Goal: Information Seeking & Learning: Understand process/instructions

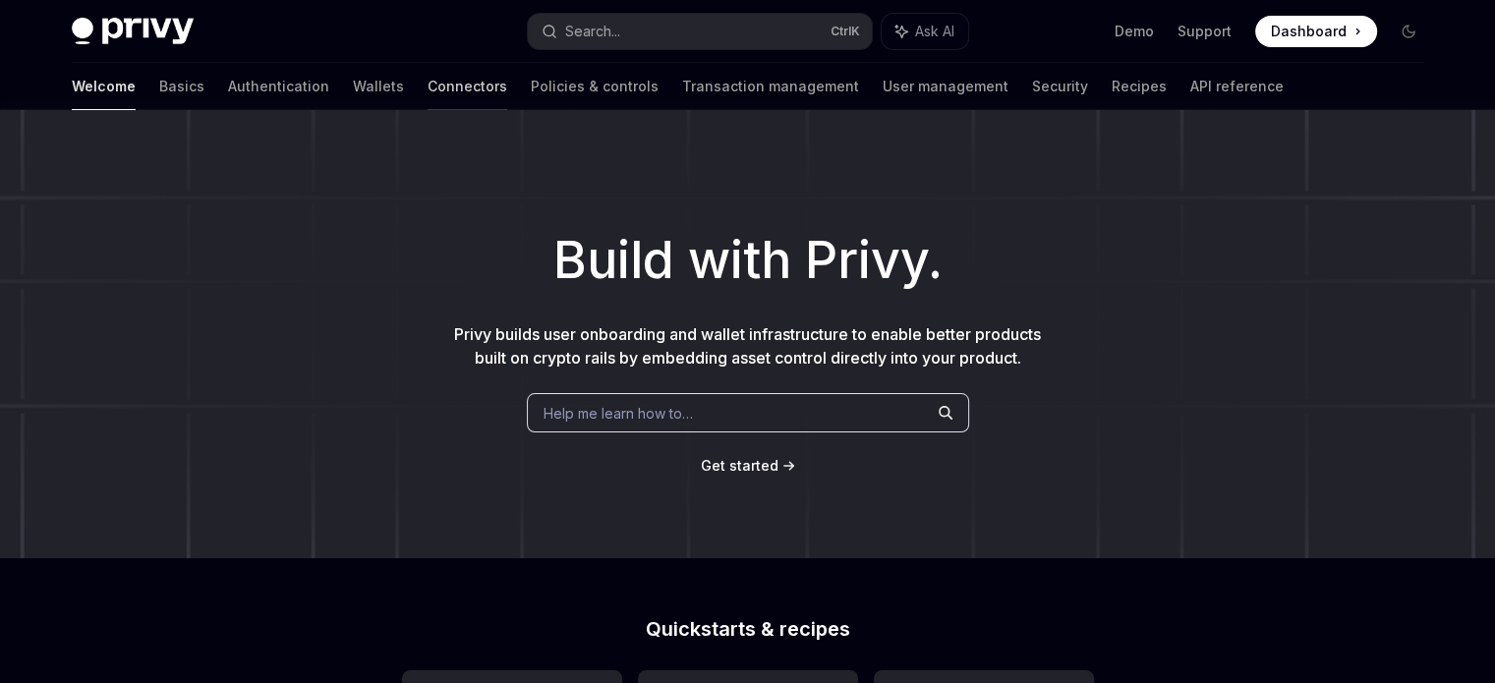
click at [428, 88] on link "Connectors" at bounding box center [468, 86] width 80 height 47
type textarea "*"
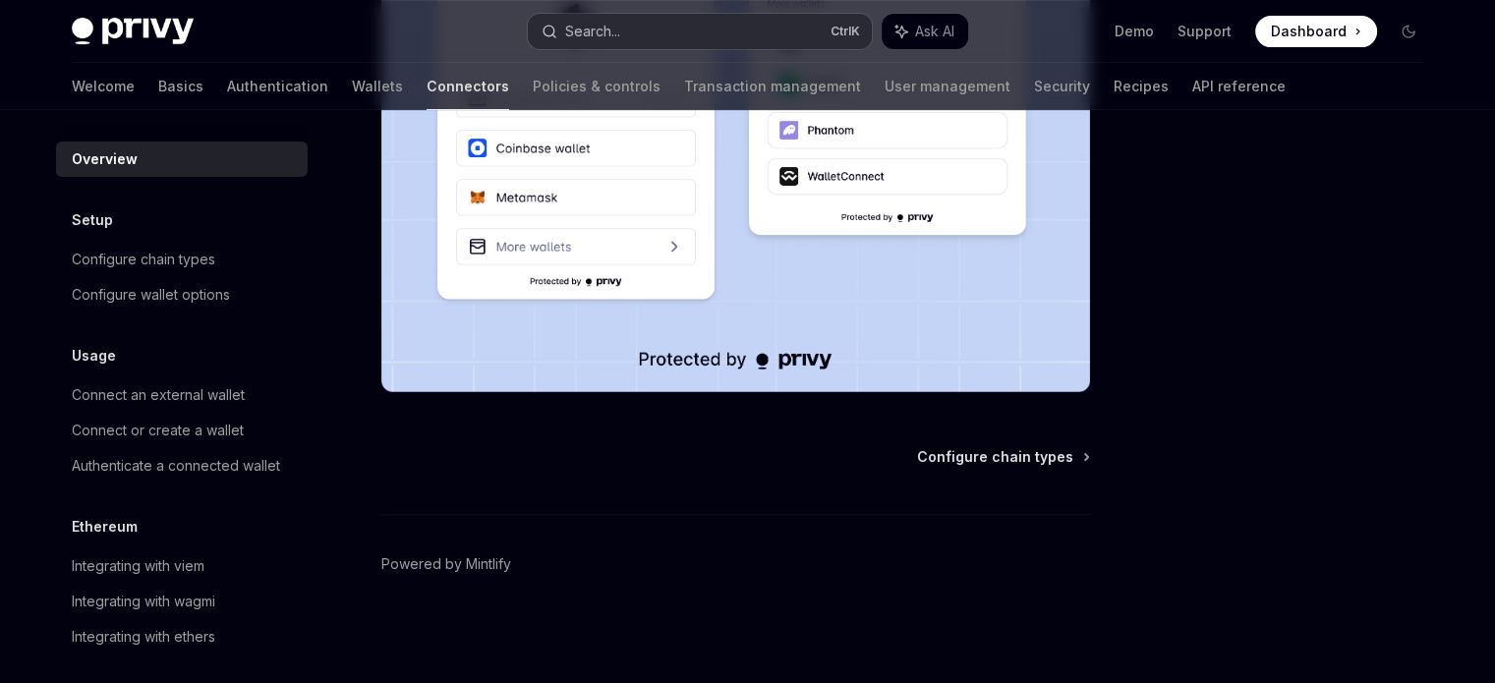
click at [658, 38] on button "Search... Ctrl K" at bounding box center [700, 31] width 344 height 35
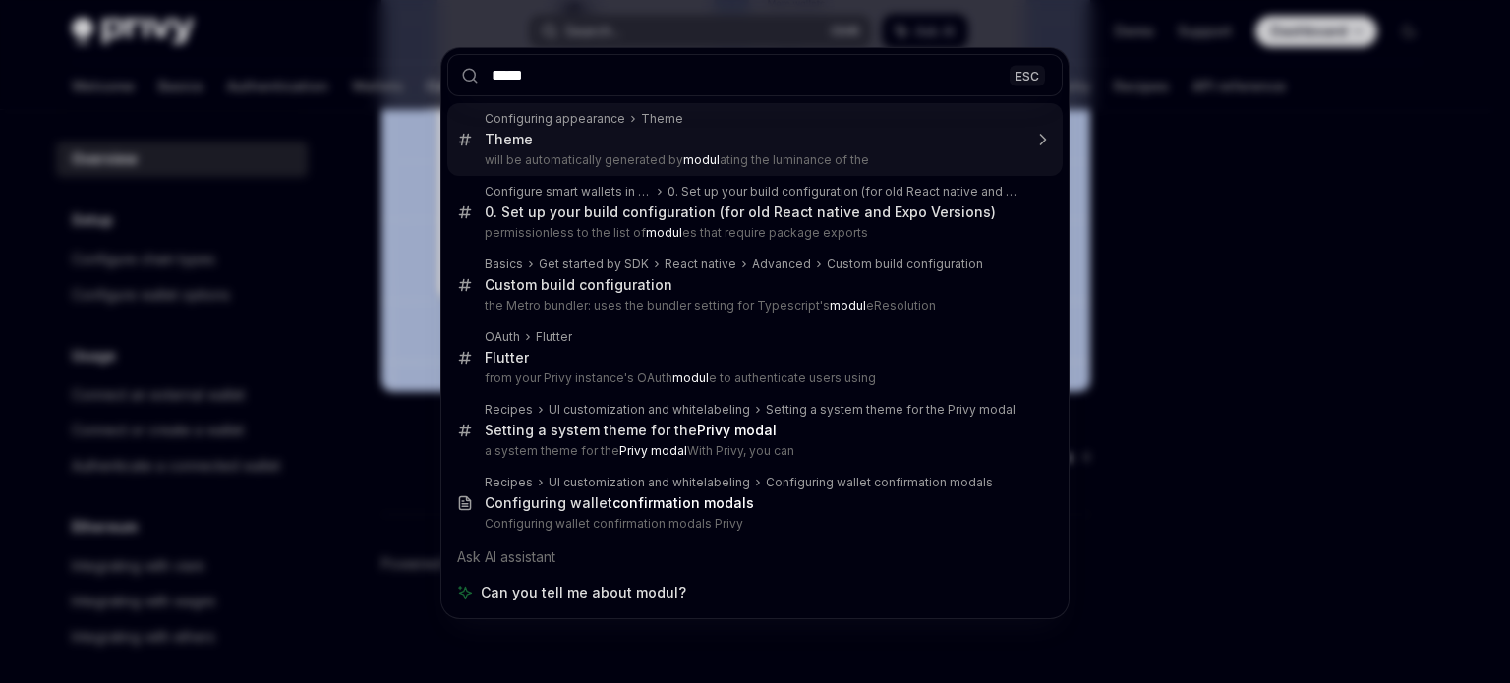
type input "******"
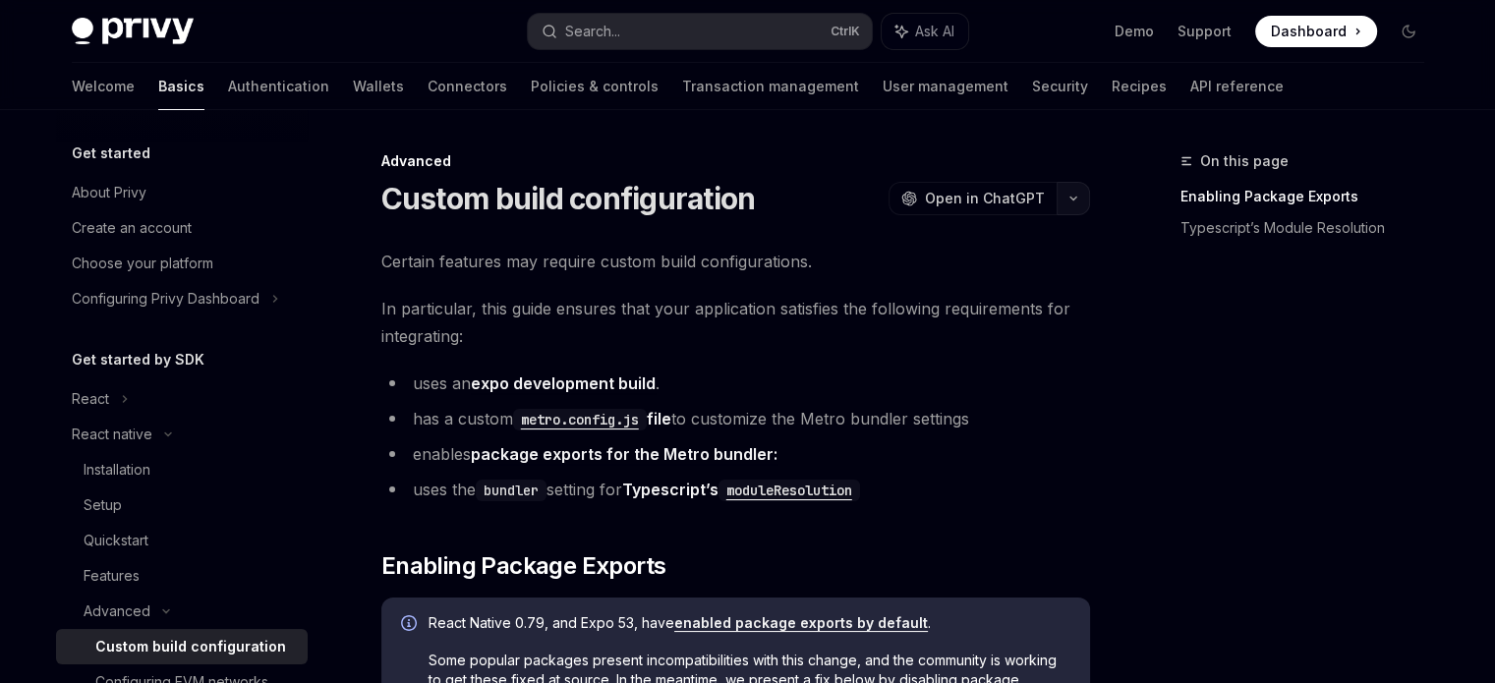
click at [1080, 205] on button "button" at bounding box center [1073, 198] width 33 height 33
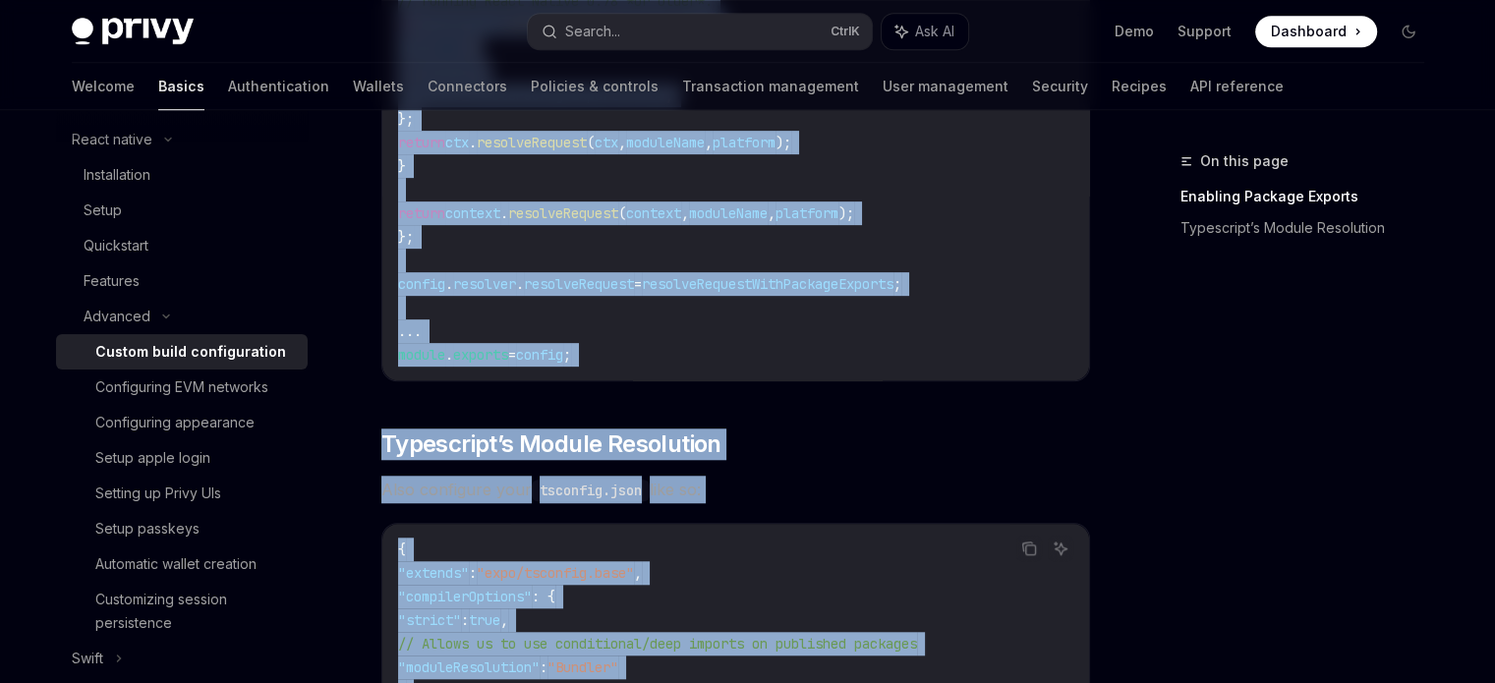
scroll to position [1953, 0]
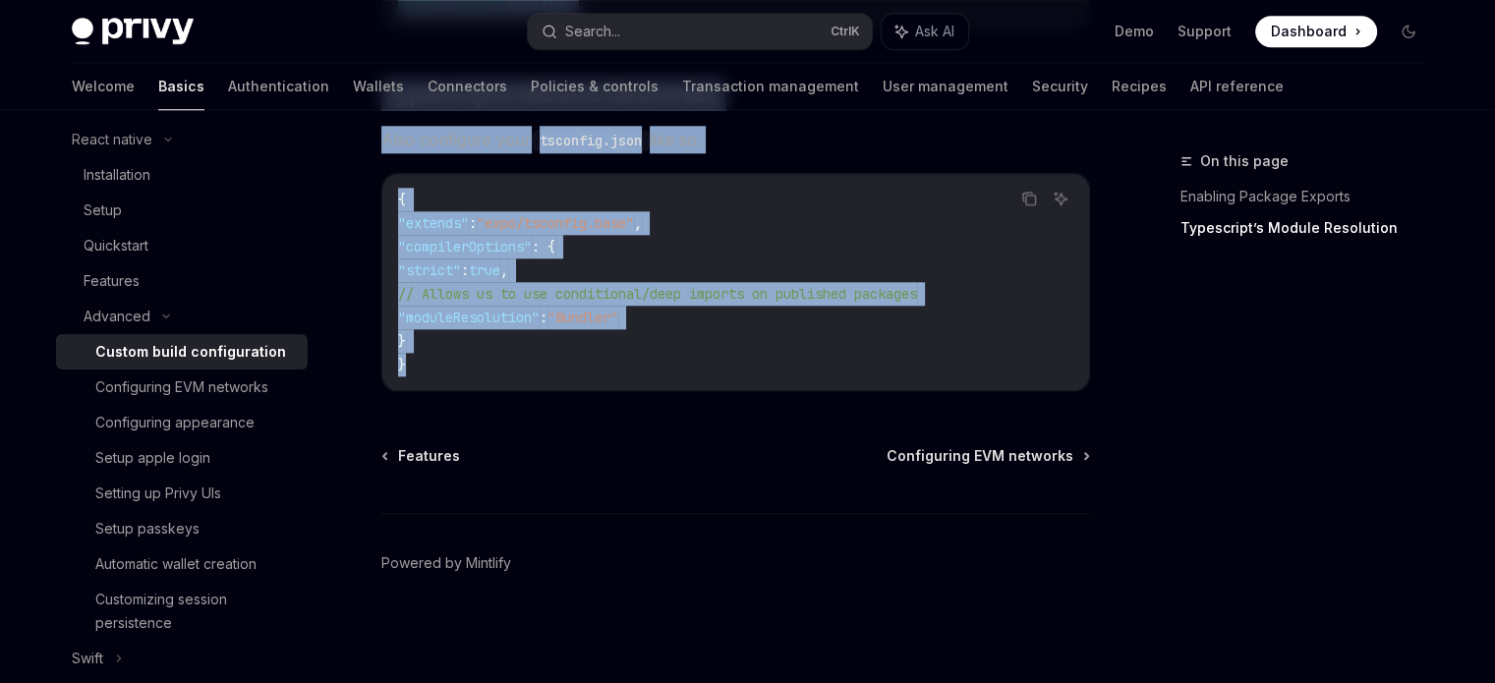
drag, startPoint x: 376, startPoint y: 154, endPoint x: 821, endPoint y: 390, distance: 504.0
copy div "Loremips Dolors ametc adipiscingeli SeddOE Temp in UtlaBOR EtdoLO Magn al EnimA…"
click at [212, 389] on div "Configuring EVM networks" at bounding box center [181, 388] width 173 height 24
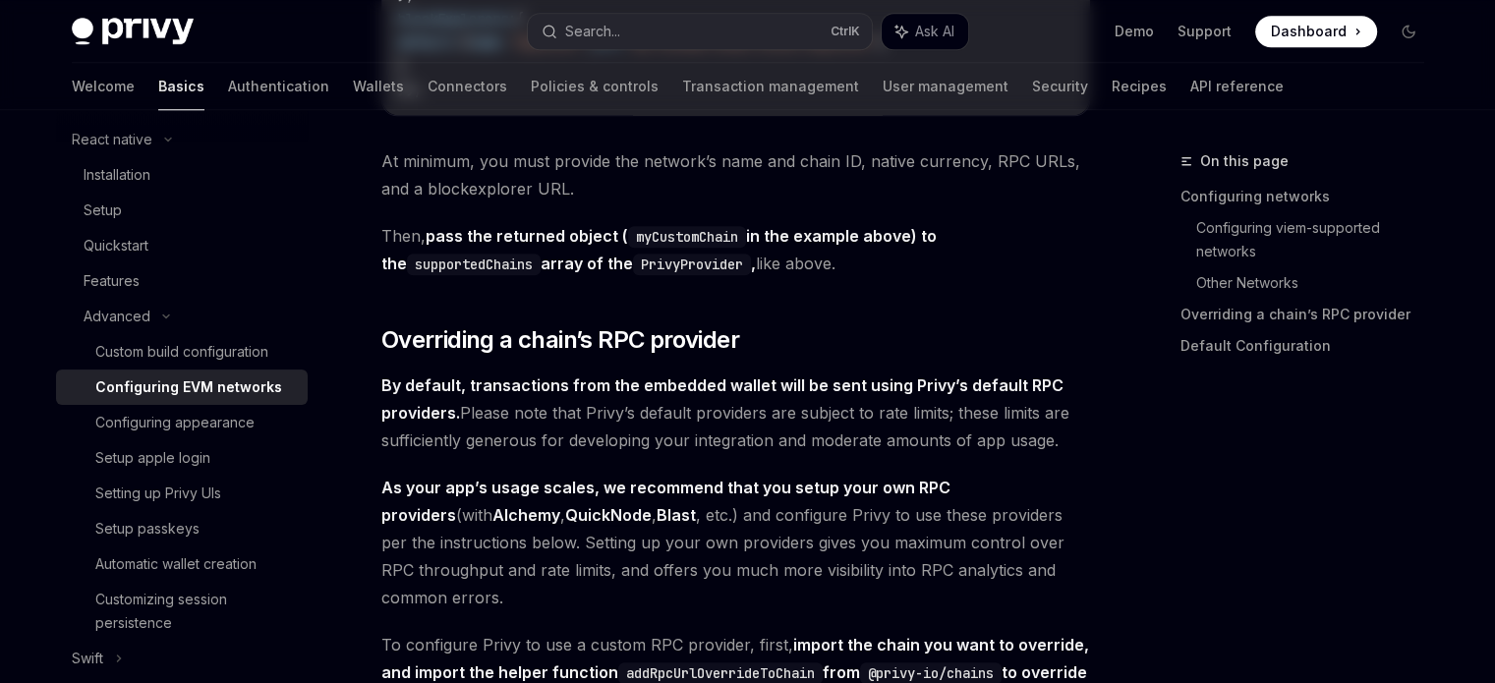
type textarea "*"
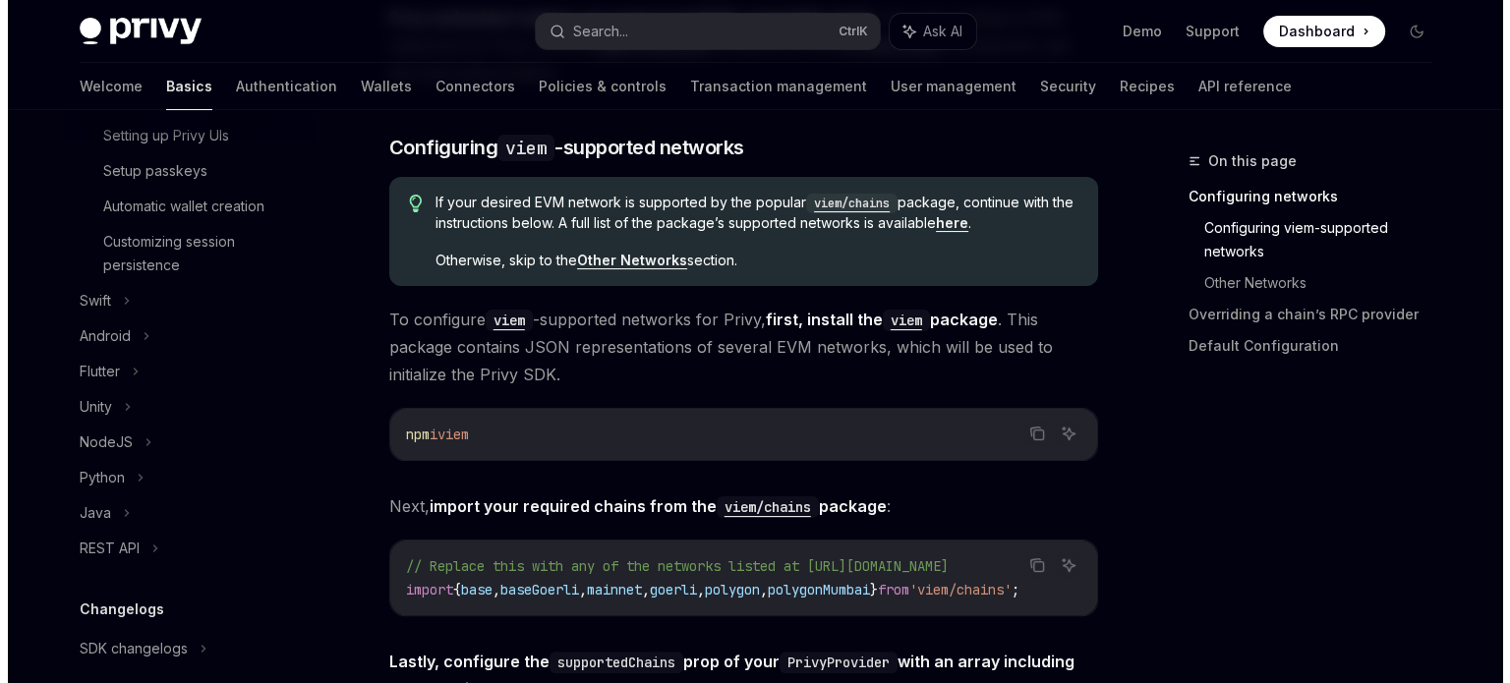
scroll to position [688, 0]
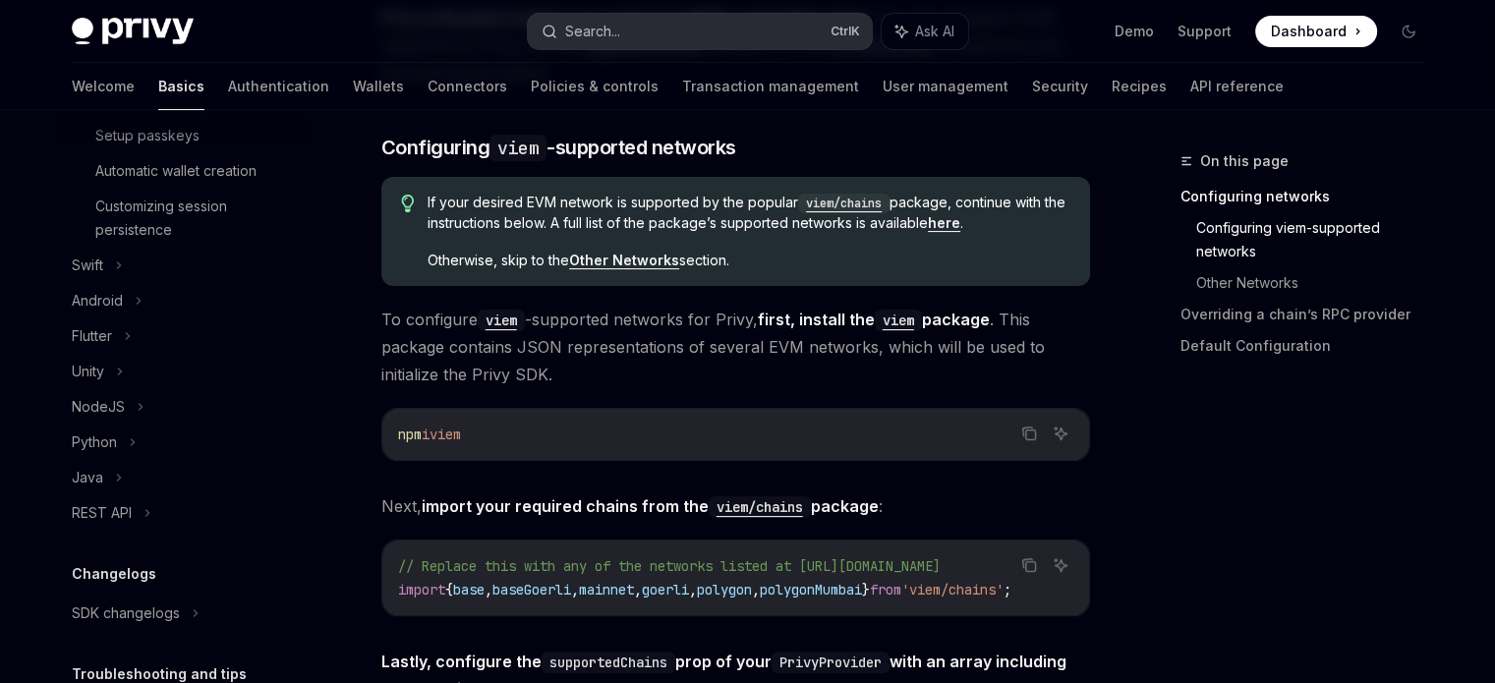
click at [609, 40] on div "Search..." at bounding box center [592, 32] width 55 height 24
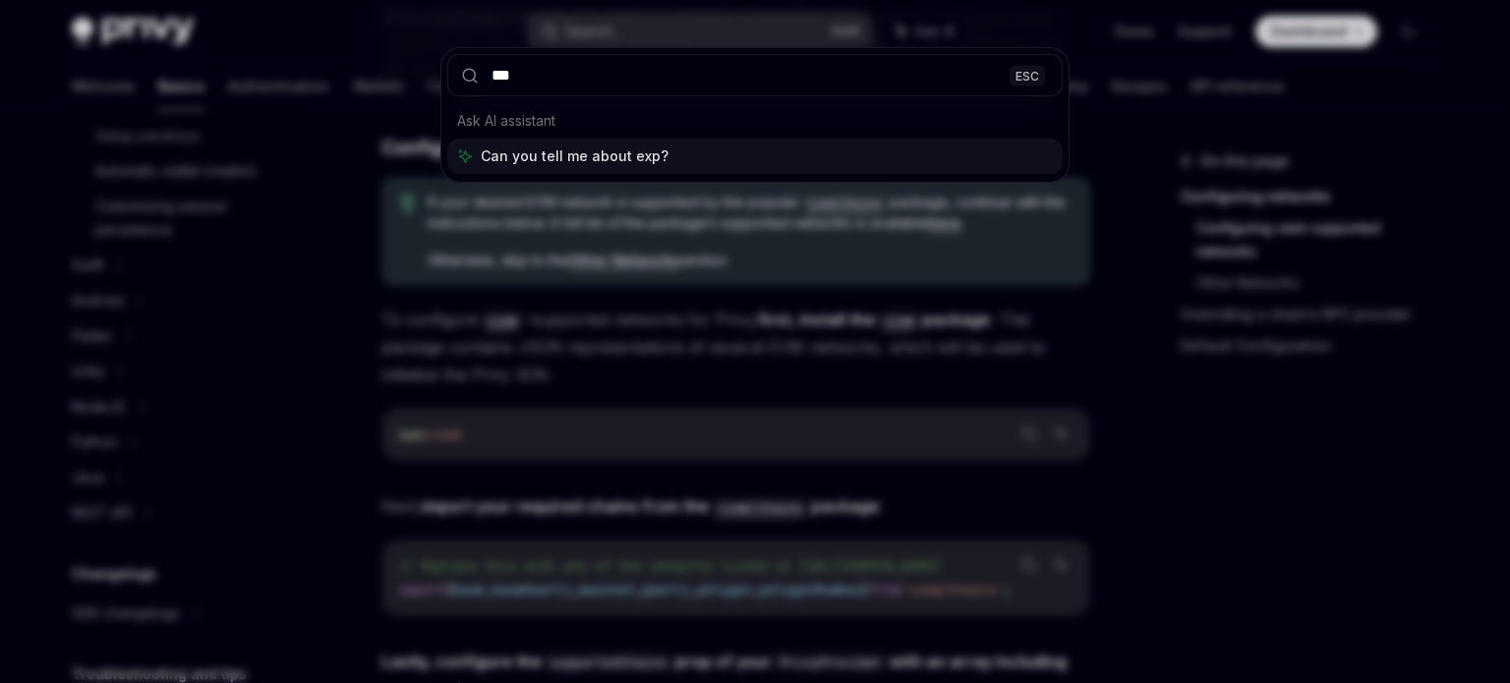
type input "****"
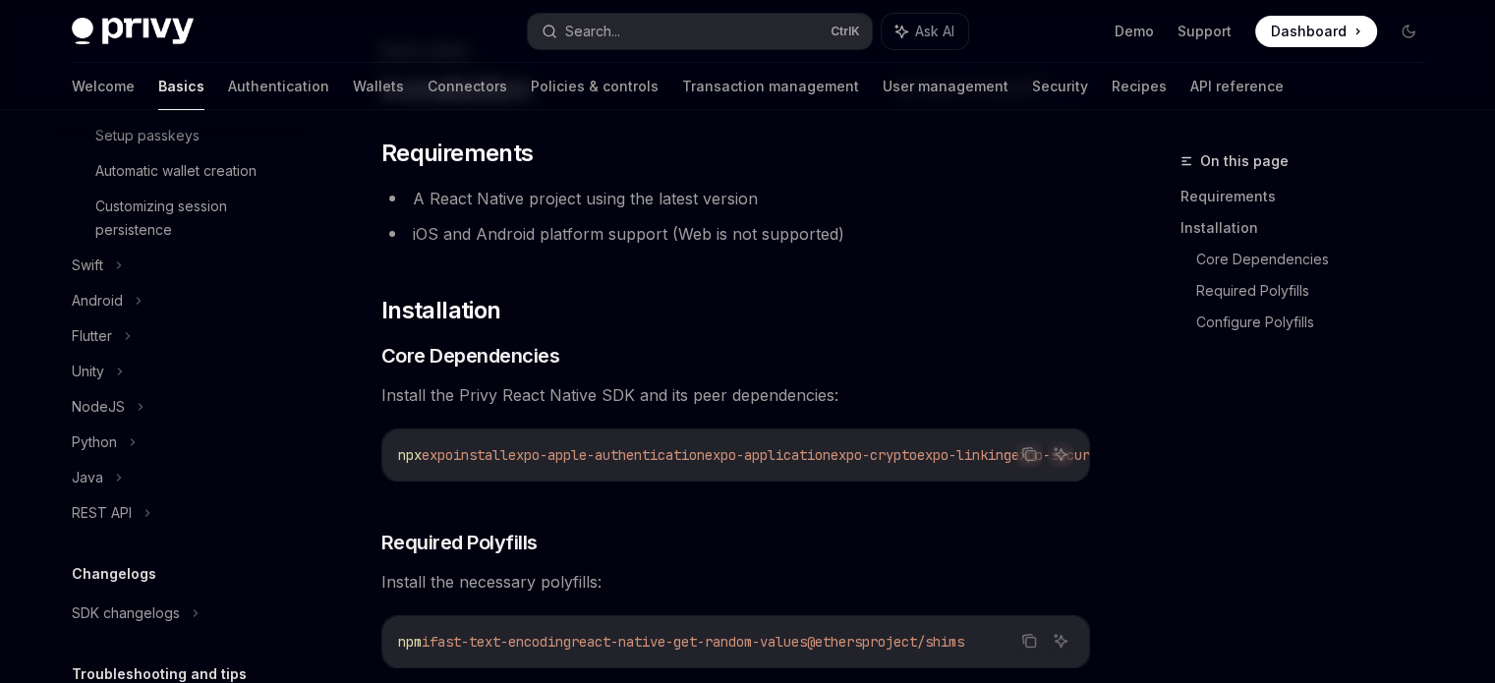
scroll to position [73, 0]
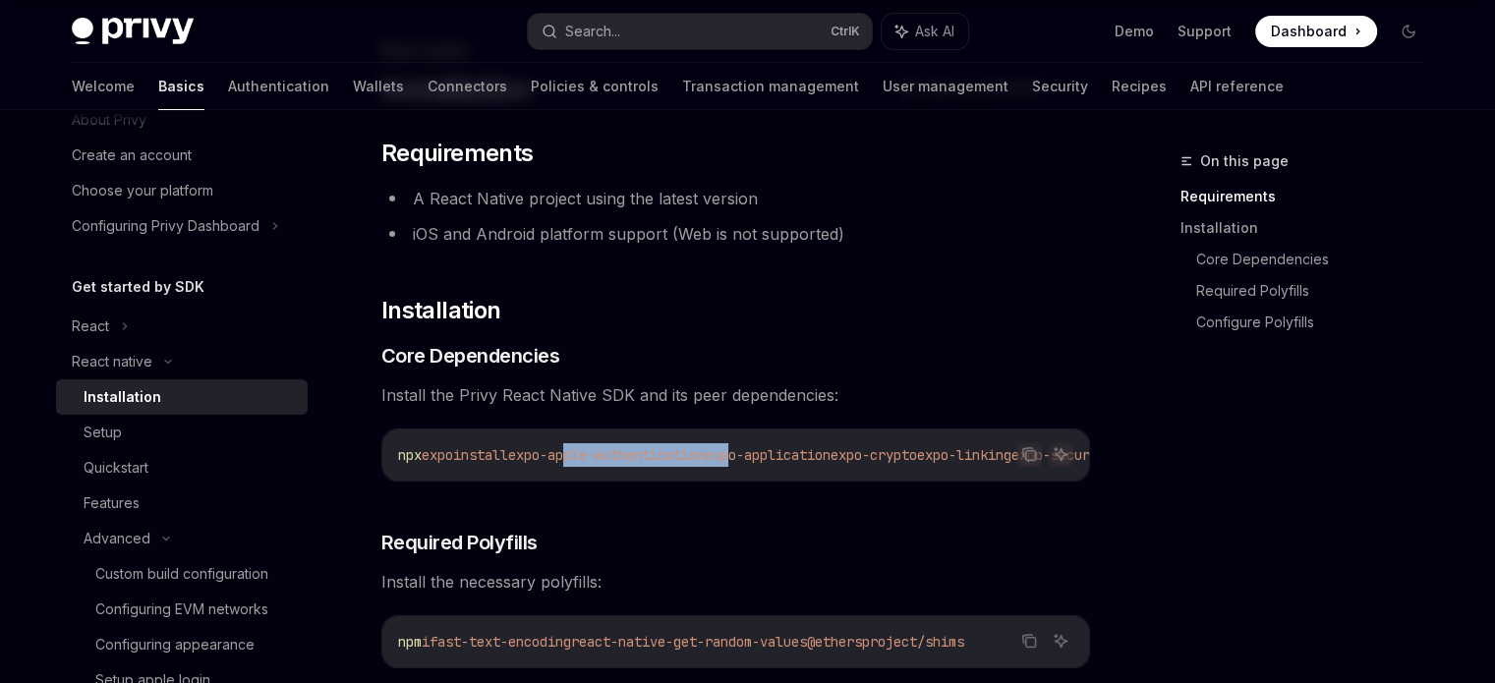
drag, startPoint x: 586, startPoint y: 479, endPoint x: 771, endPoint y: 468, distance: 185.2
click at [771, 468] on div "npx expo install expo-apple-authentication expo-application expo-crypto expo-li…" at bounding box center [735, 455] width 707 height 51
click at [1022, 449] on icon "Copy the contents from the code block" at bounding box center [1027, 452] width 10 height 9
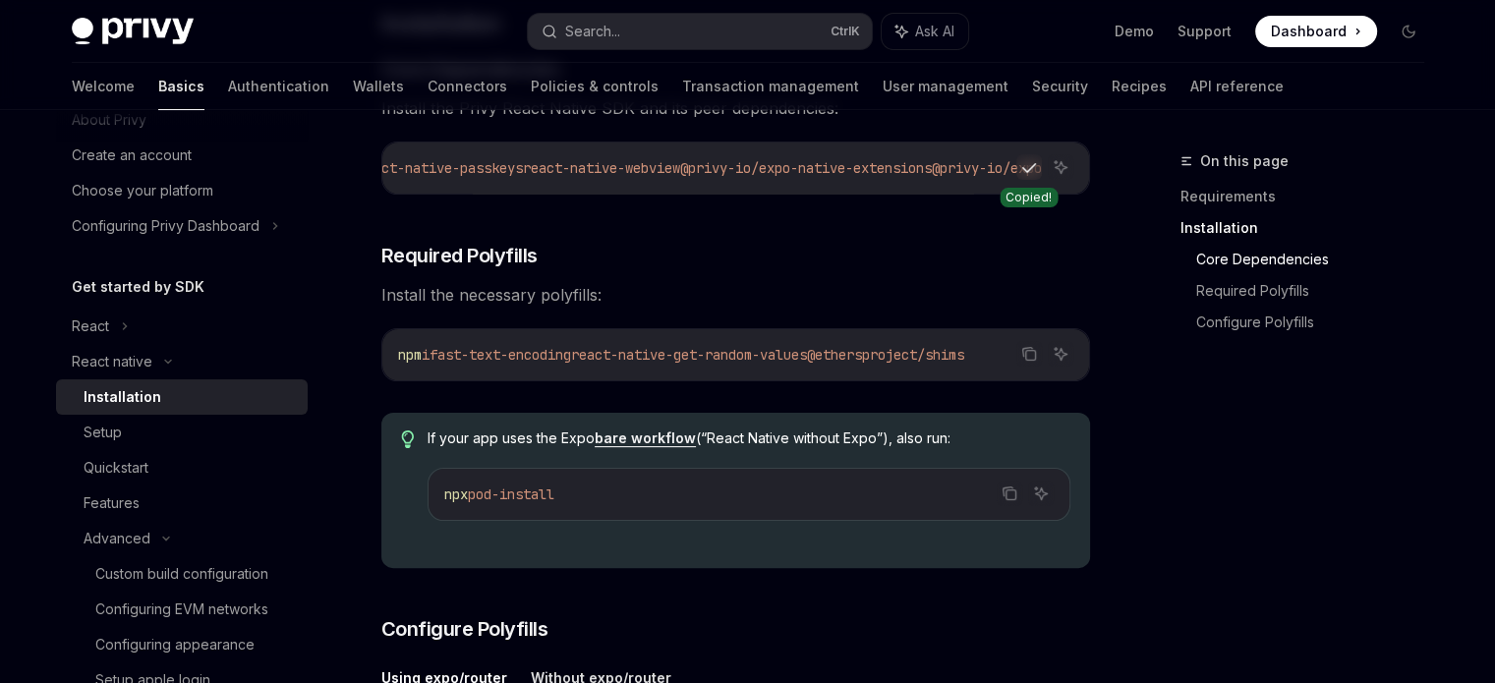
scroll to position [405, 0]
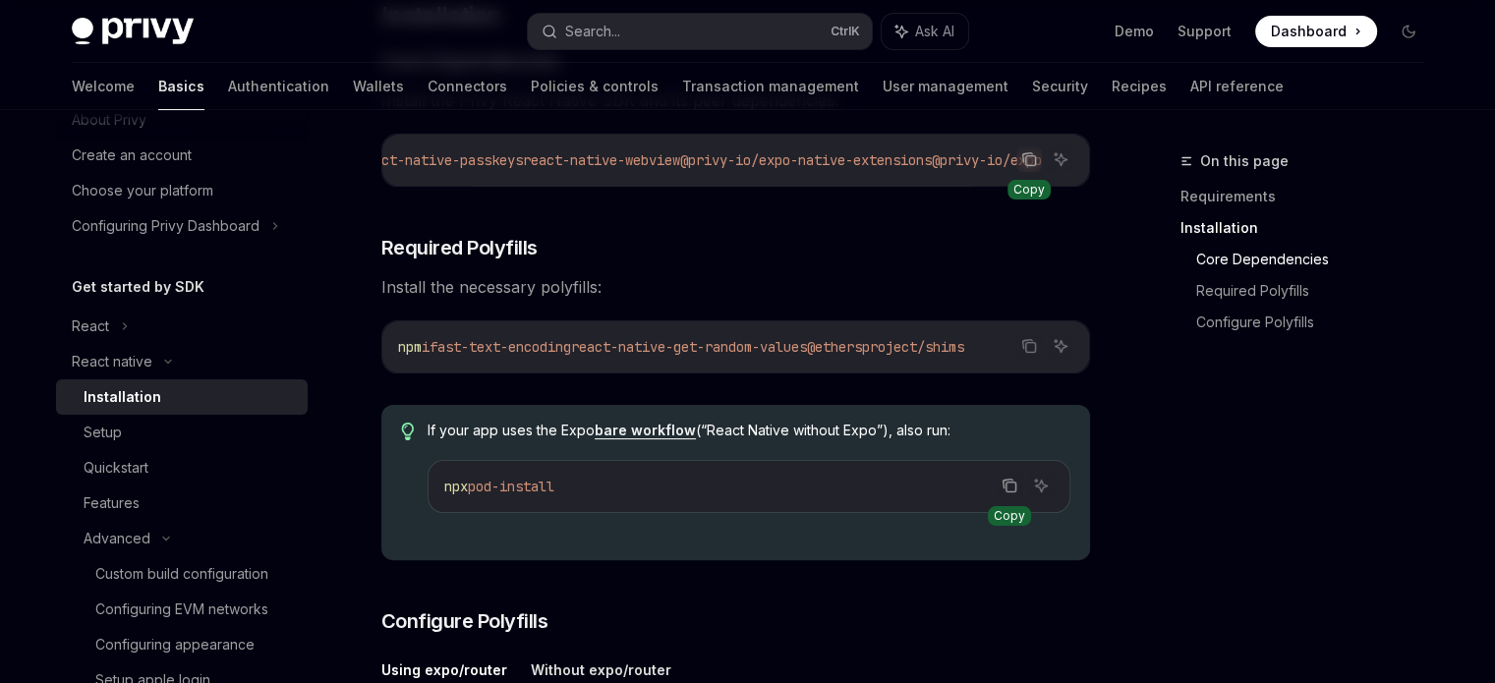
click at [1020, 494] on button "Copy the contents from the code block" at bounding box center [1010, 486] width 26 height 26
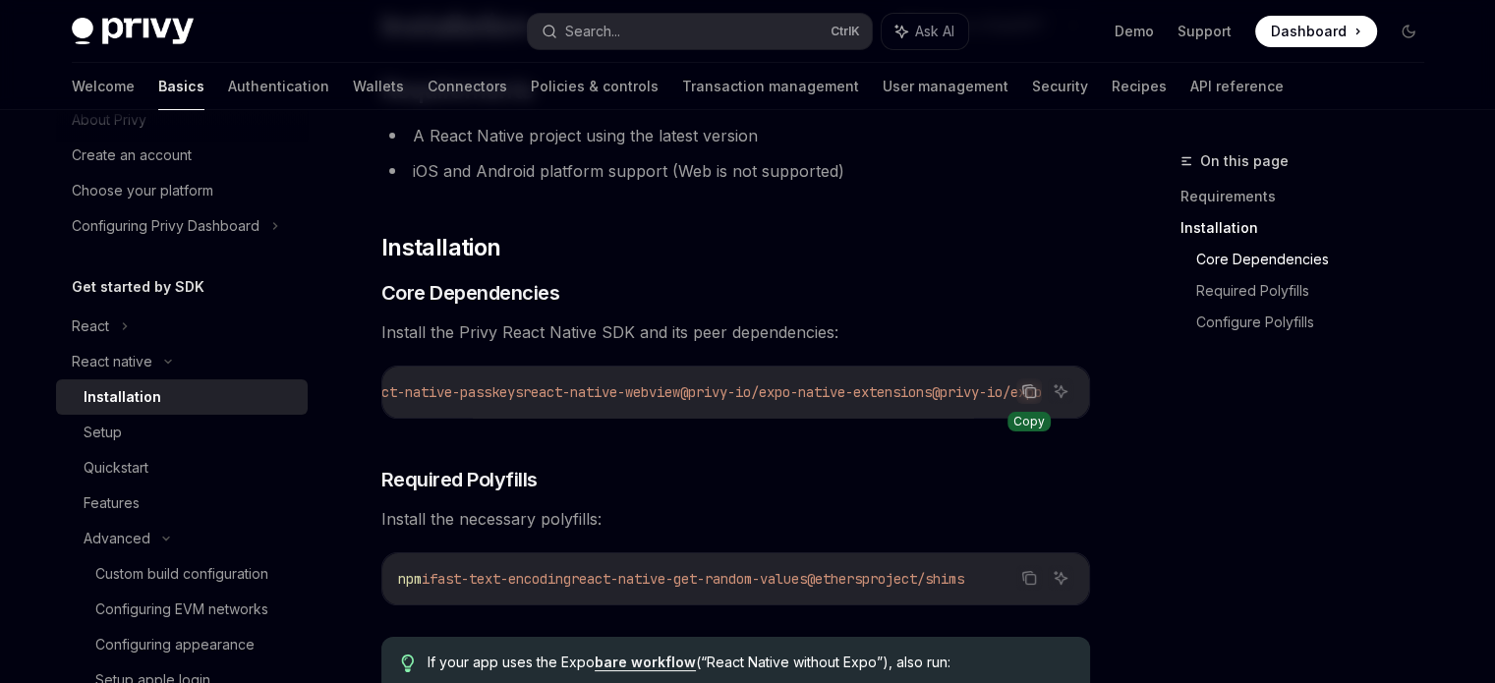
scroll to position [0, 0]
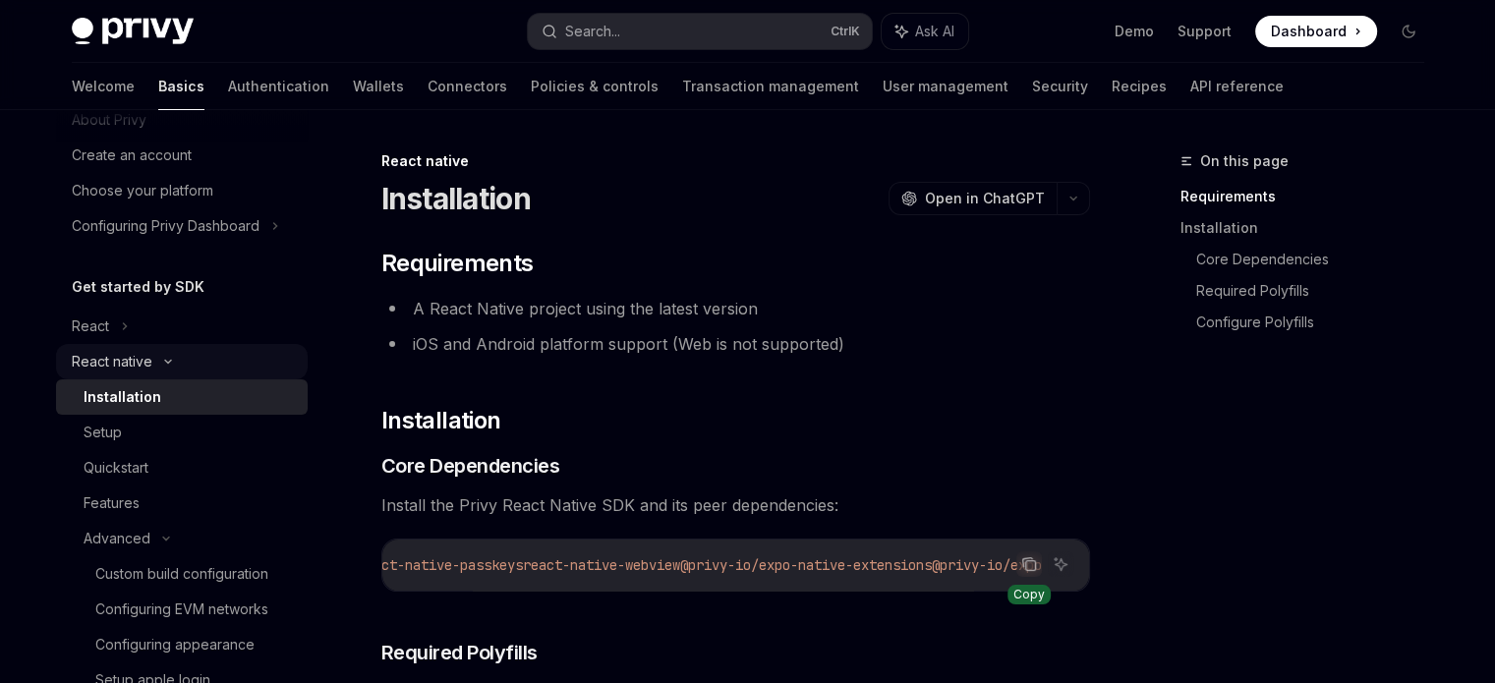
click at [165, 362] on icon at bounding box center [168, 362] width 6 height 3
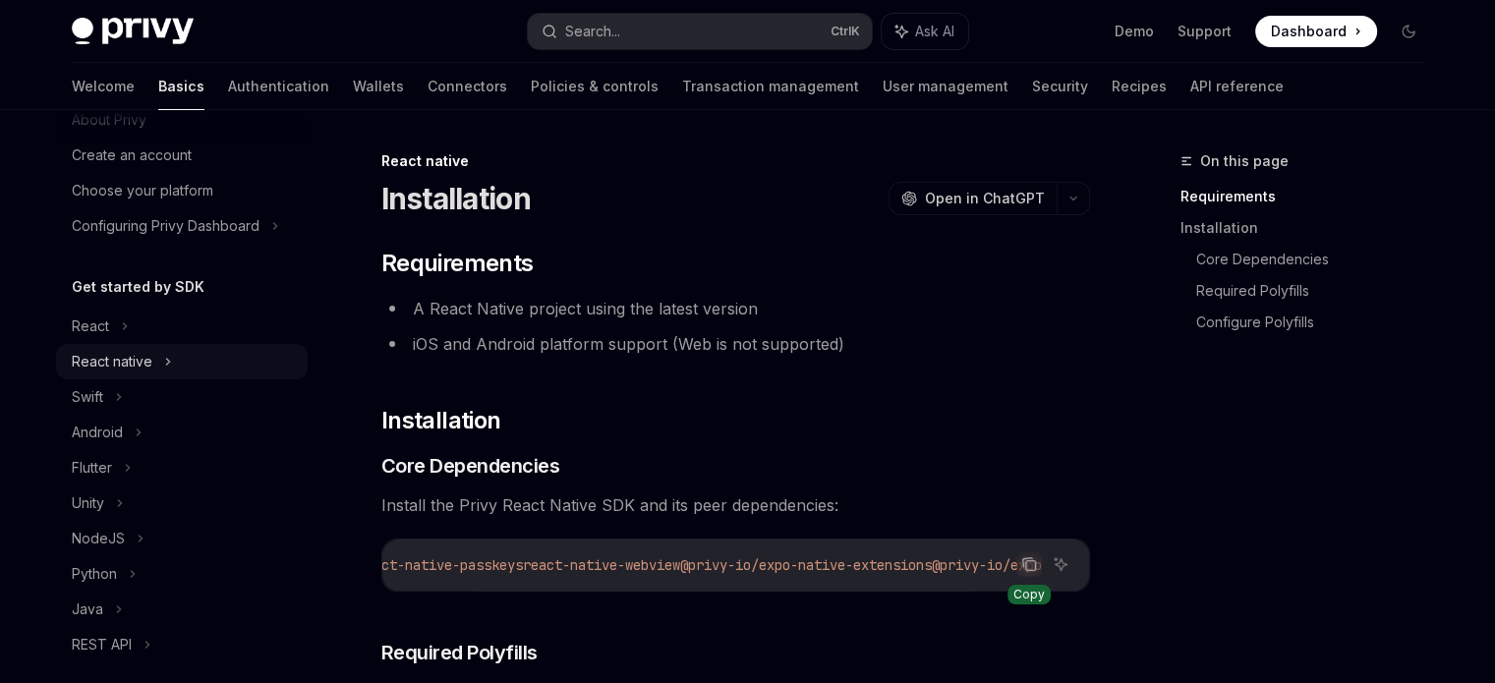
click at [165, 362] on icon at bounding box center [168, 362] width 8 height 24
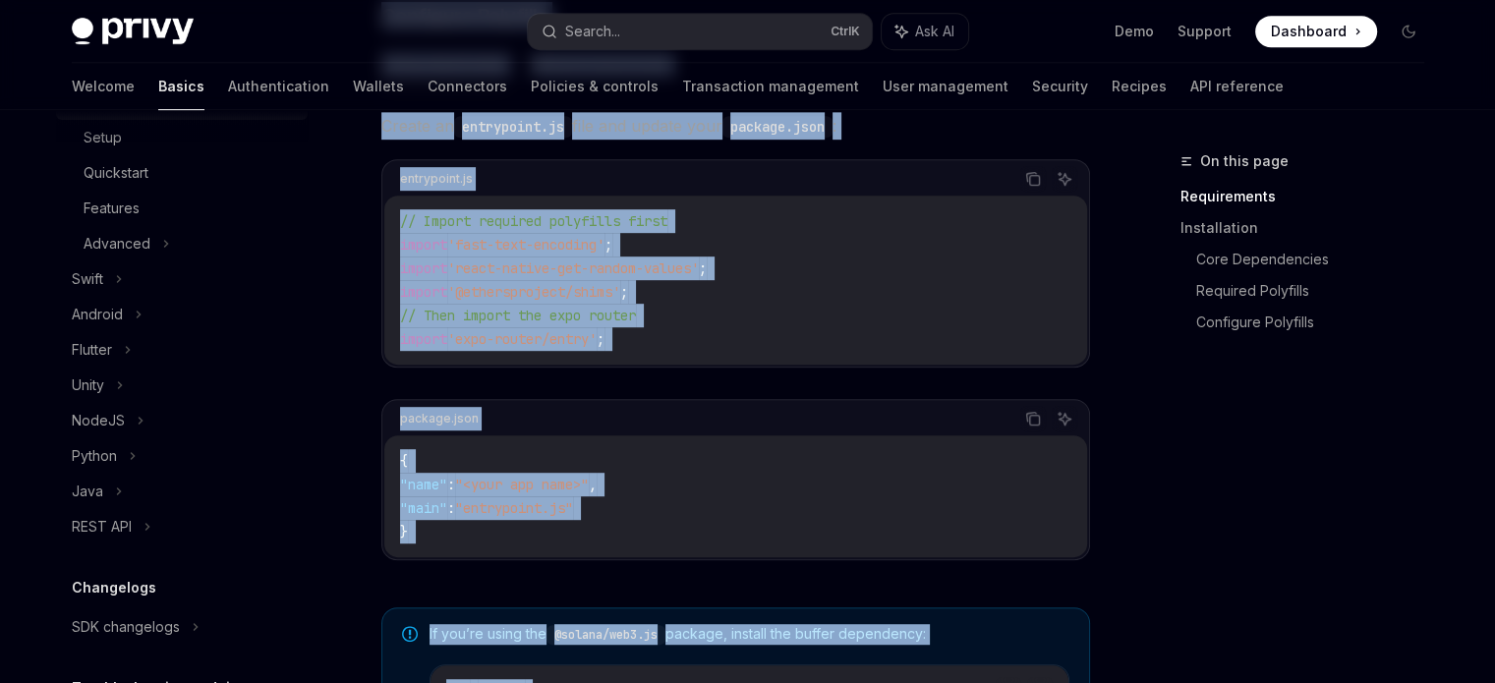
scroll to position [1560, 0]
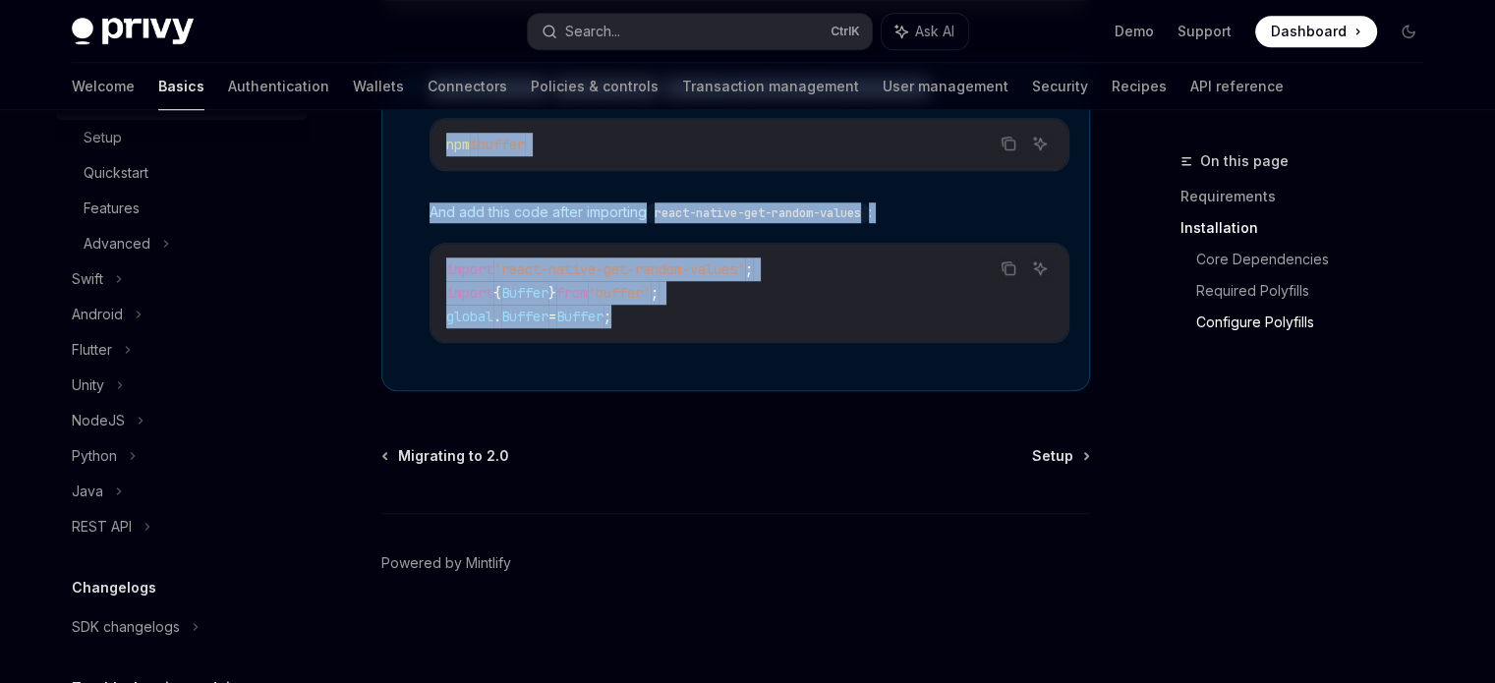
drag, startPoint x: 363, startPoint y: 164, endPoint x: 796, endPoint y: 361, distance: 476.1
copy div "Lorem ipsumd Sitametconse AdipIS Elit se DoeiUSM TempOR Inci ut LaboREE ​ Dolor…"
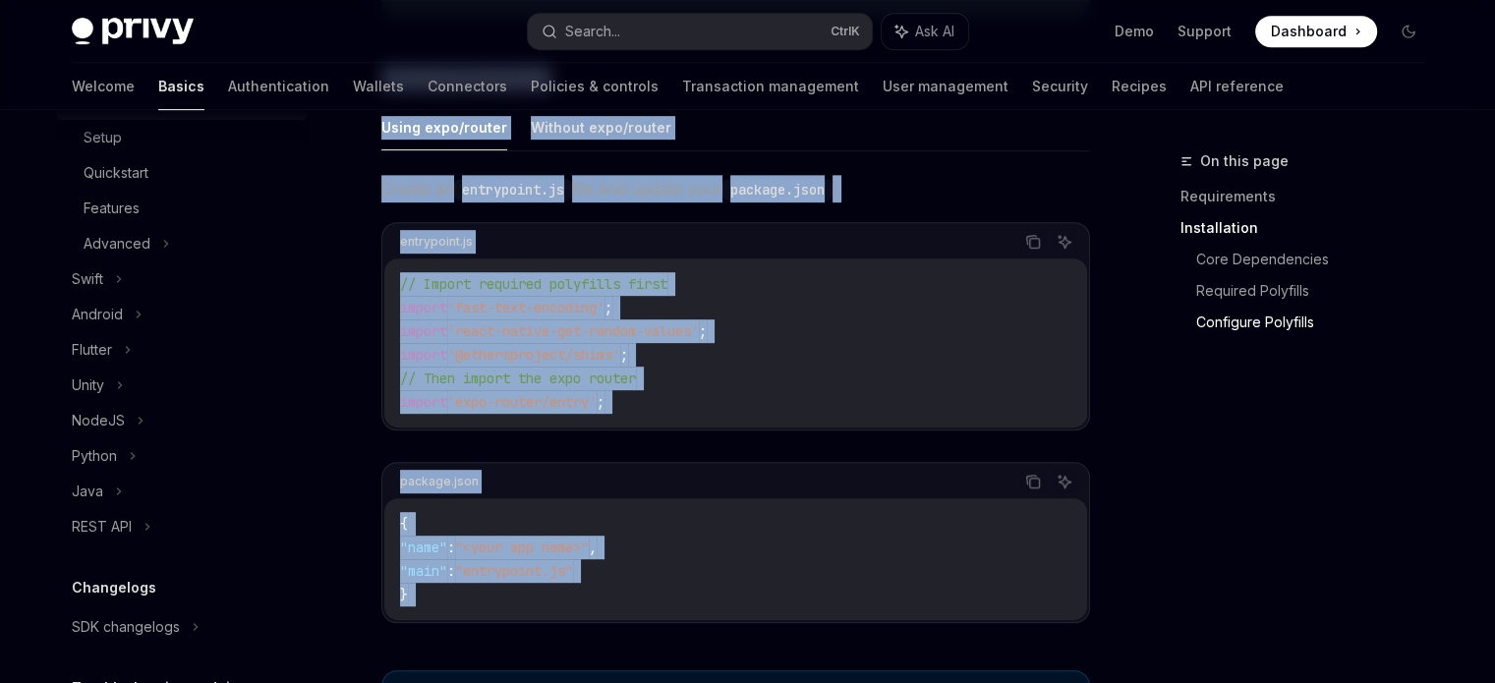
scroll to position [872, 0]
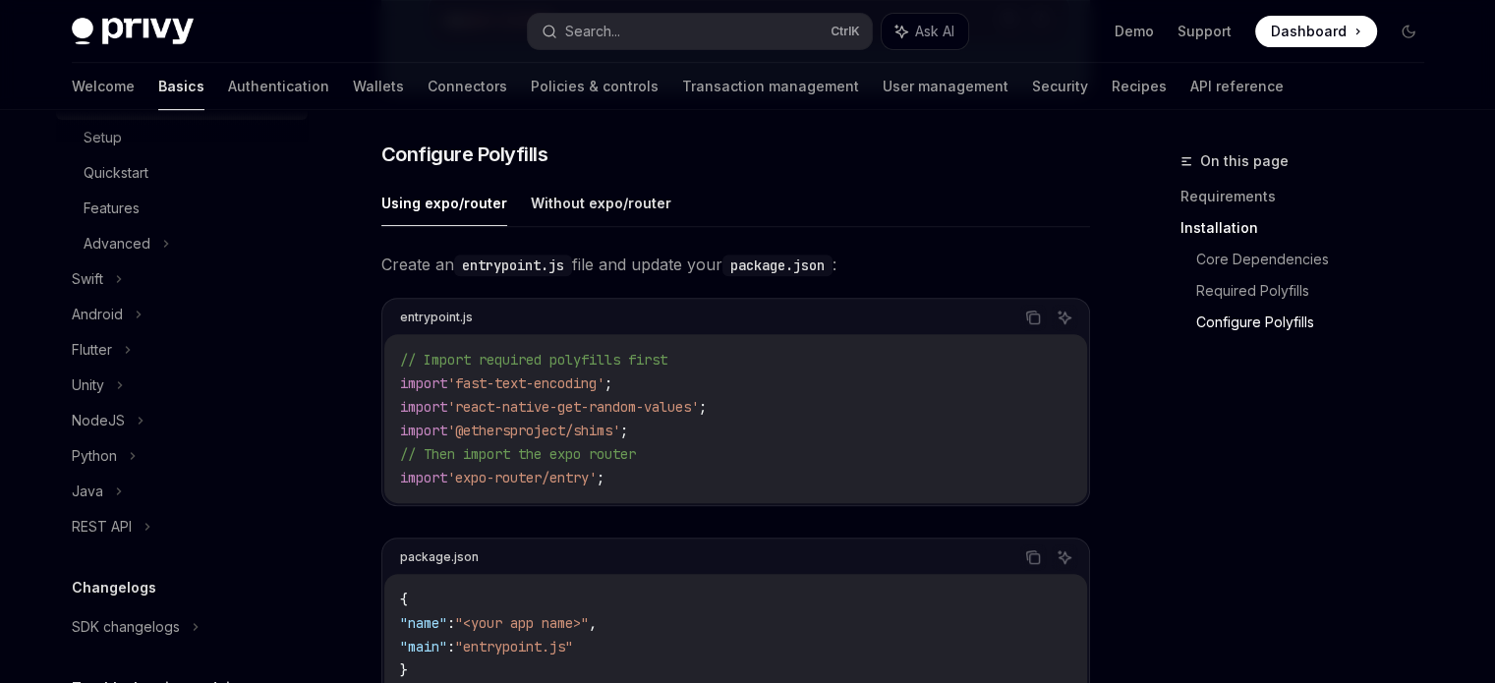
click at [1182, 524] on div "On this page Requirements Installation Core Dependencies Required Polyfills Con…" at bounding box center [1290, 416] width 299 height 534
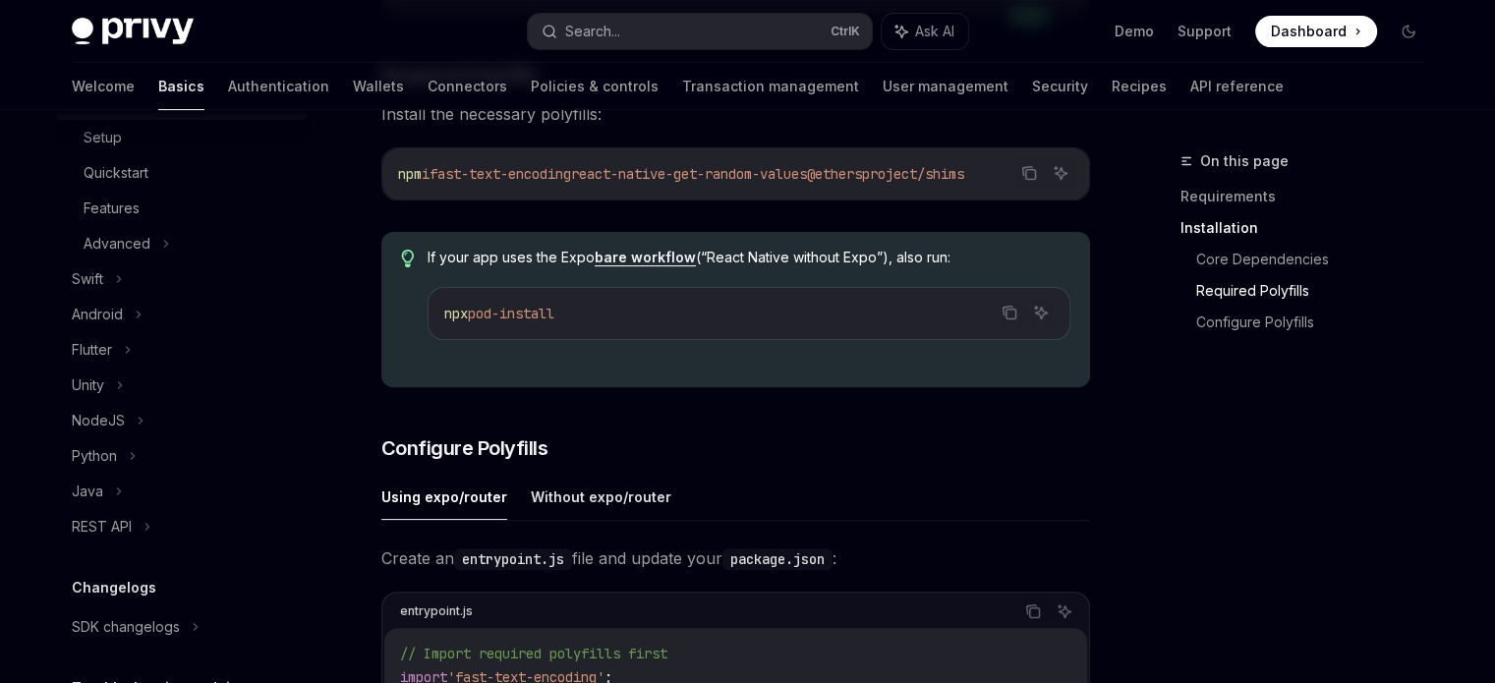
scroll to position [577, 0]
click at [1000, 315] on button "Copy the contents from the code block" at bounding box center [1010, 314] width 26 height 26
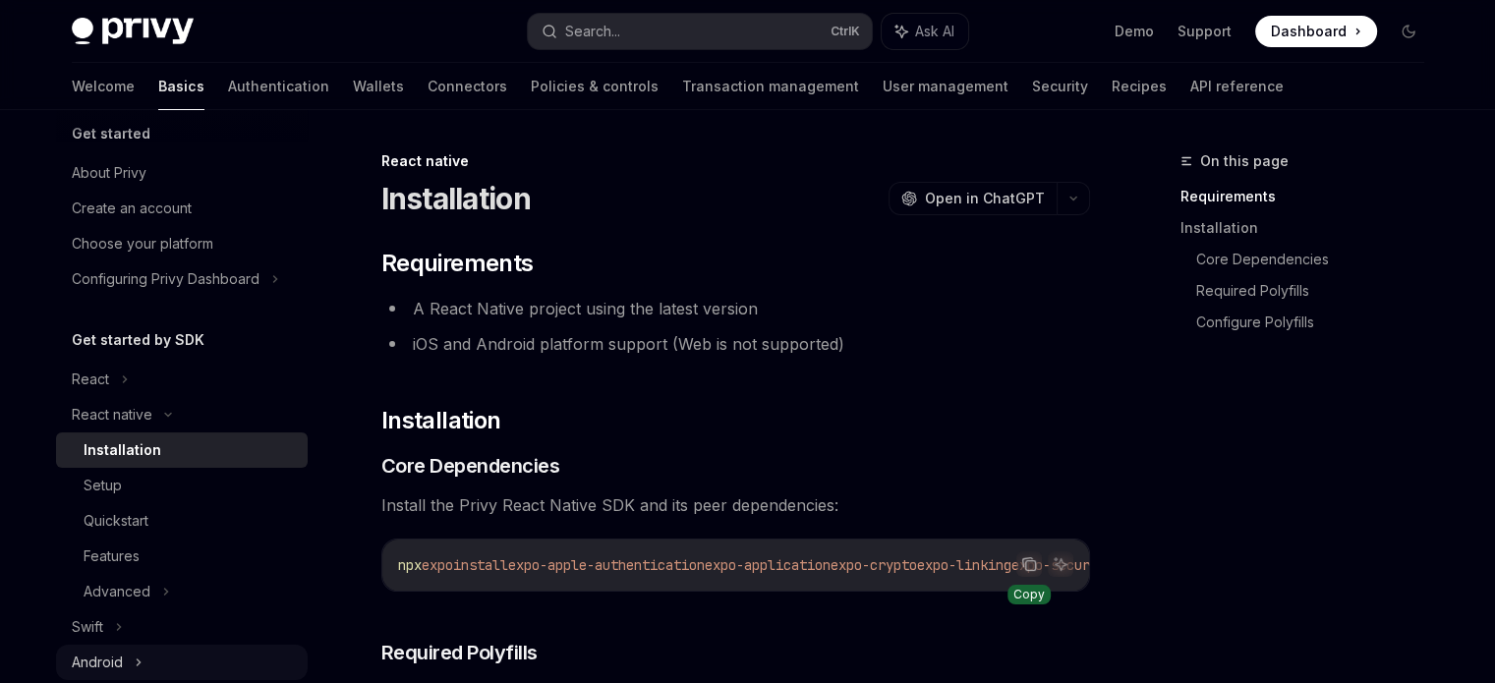
scroll to position [0, 0]
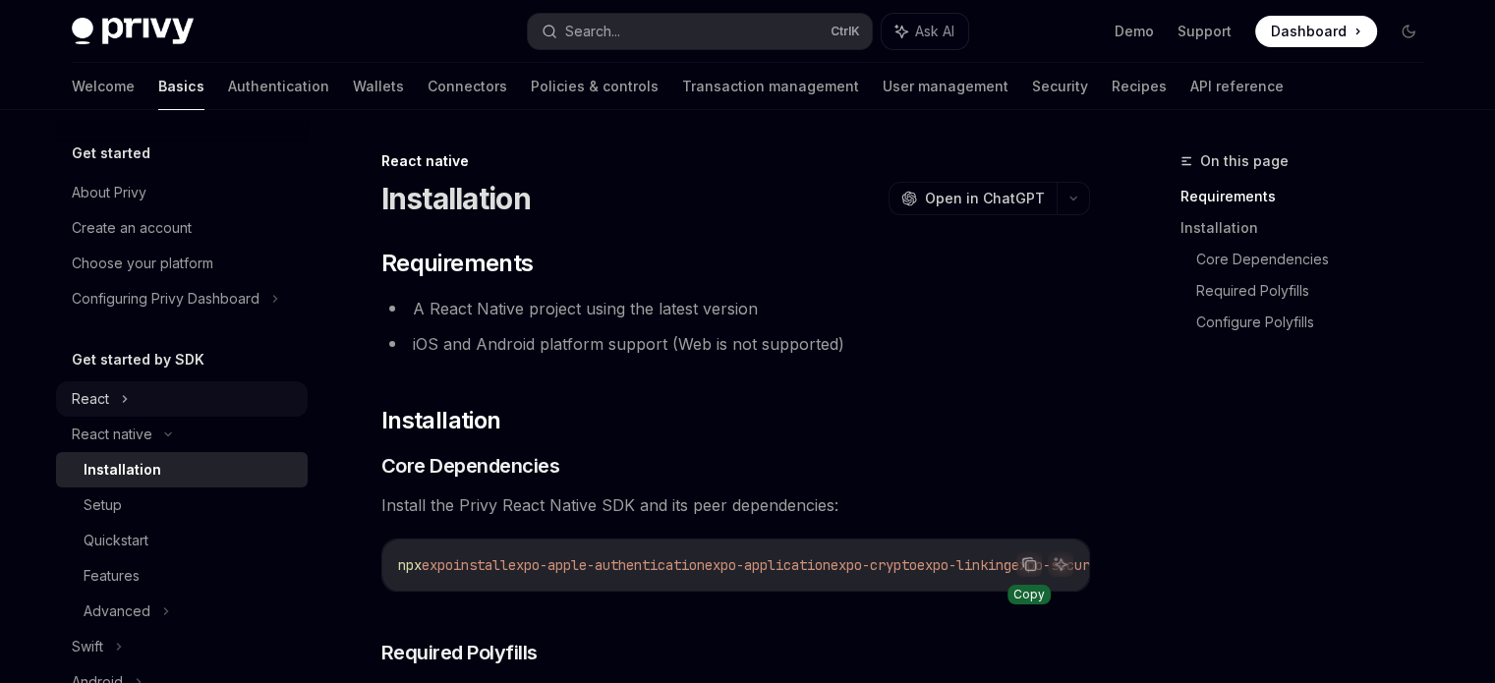
click at [148, 390] on div "React" at bounding box center [182, 398] width 252 height 35
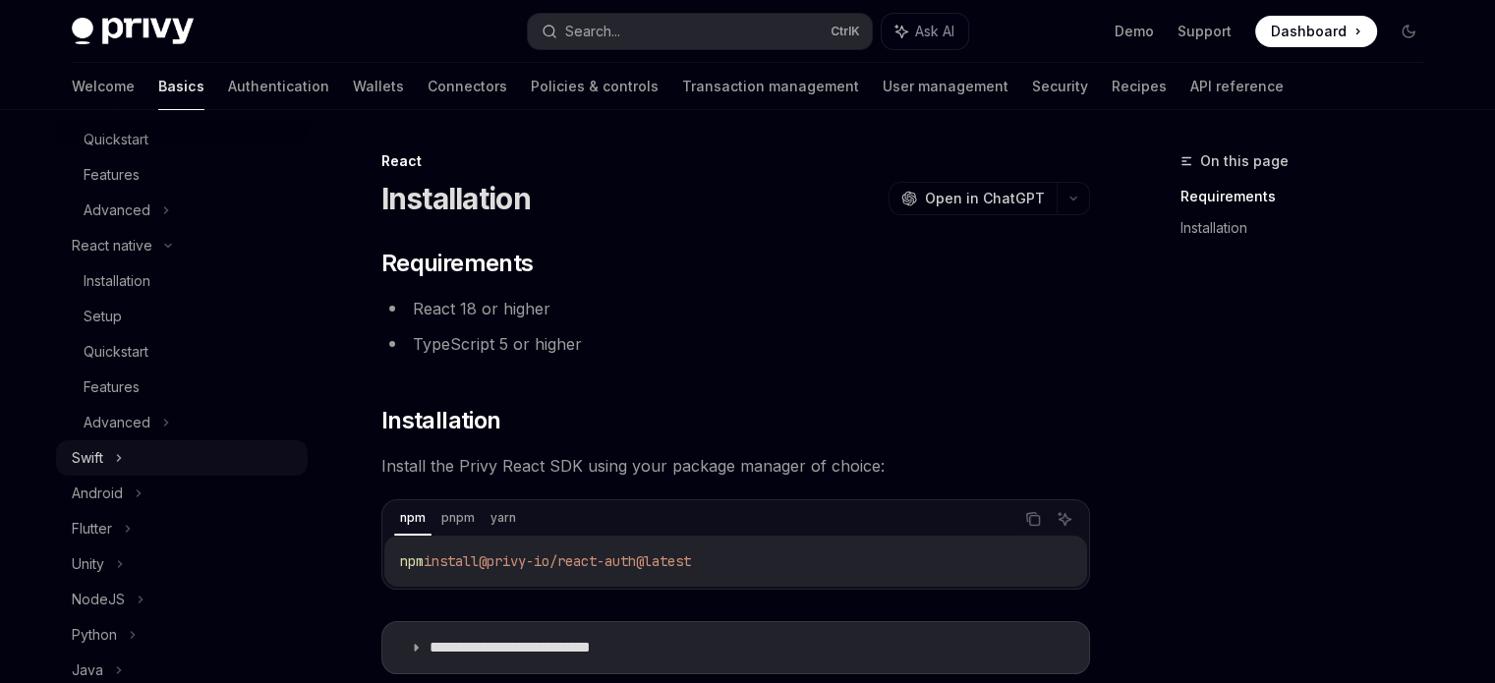
scroll to position [295, 0]
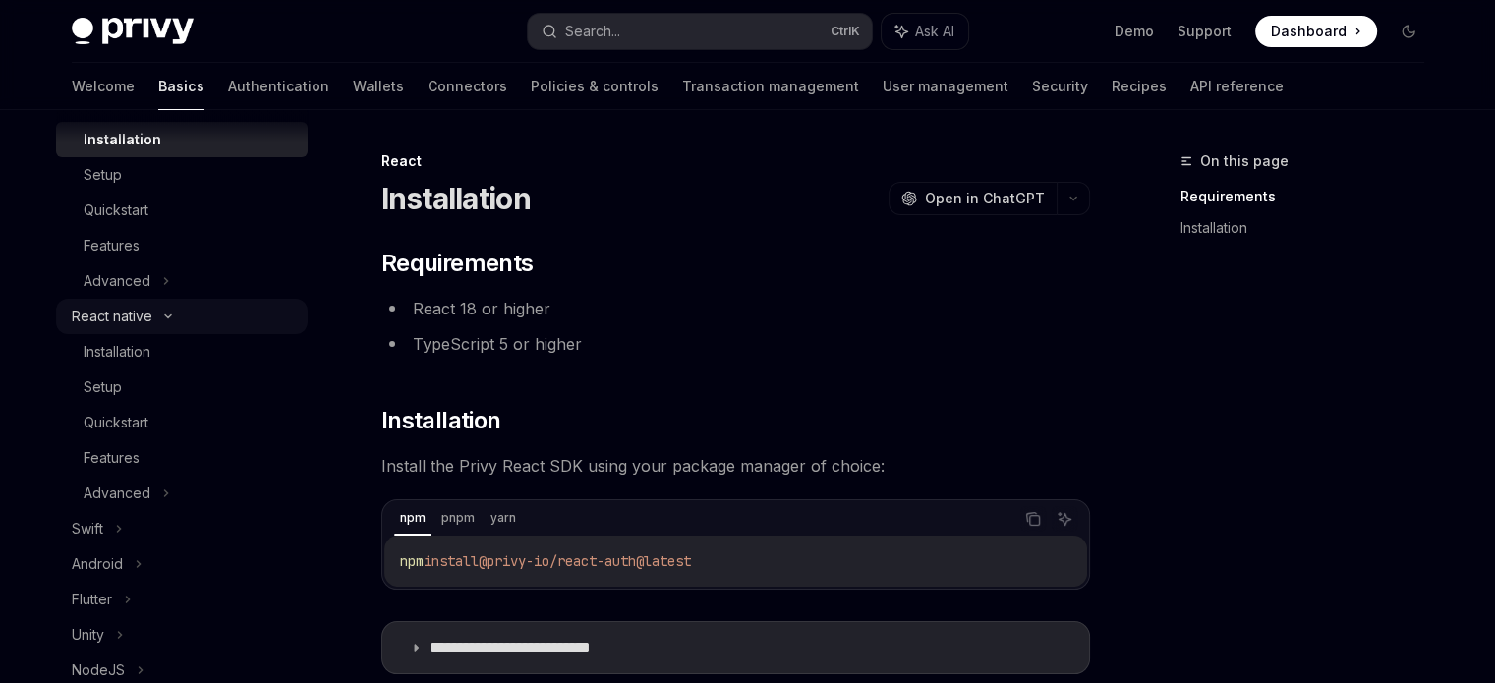
click at [166, 318] on icon at bounding box center [168, 317] width 6 height 3
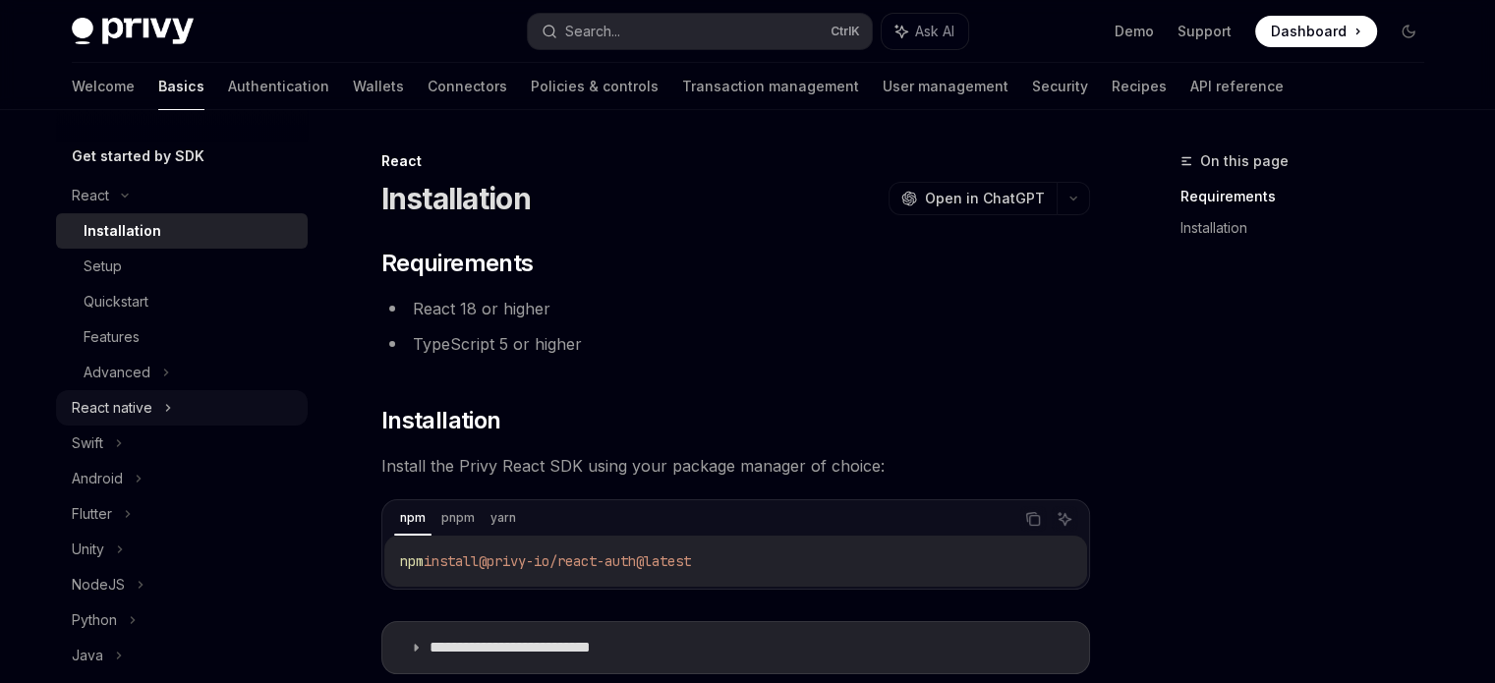
scroll to position [197, 0]
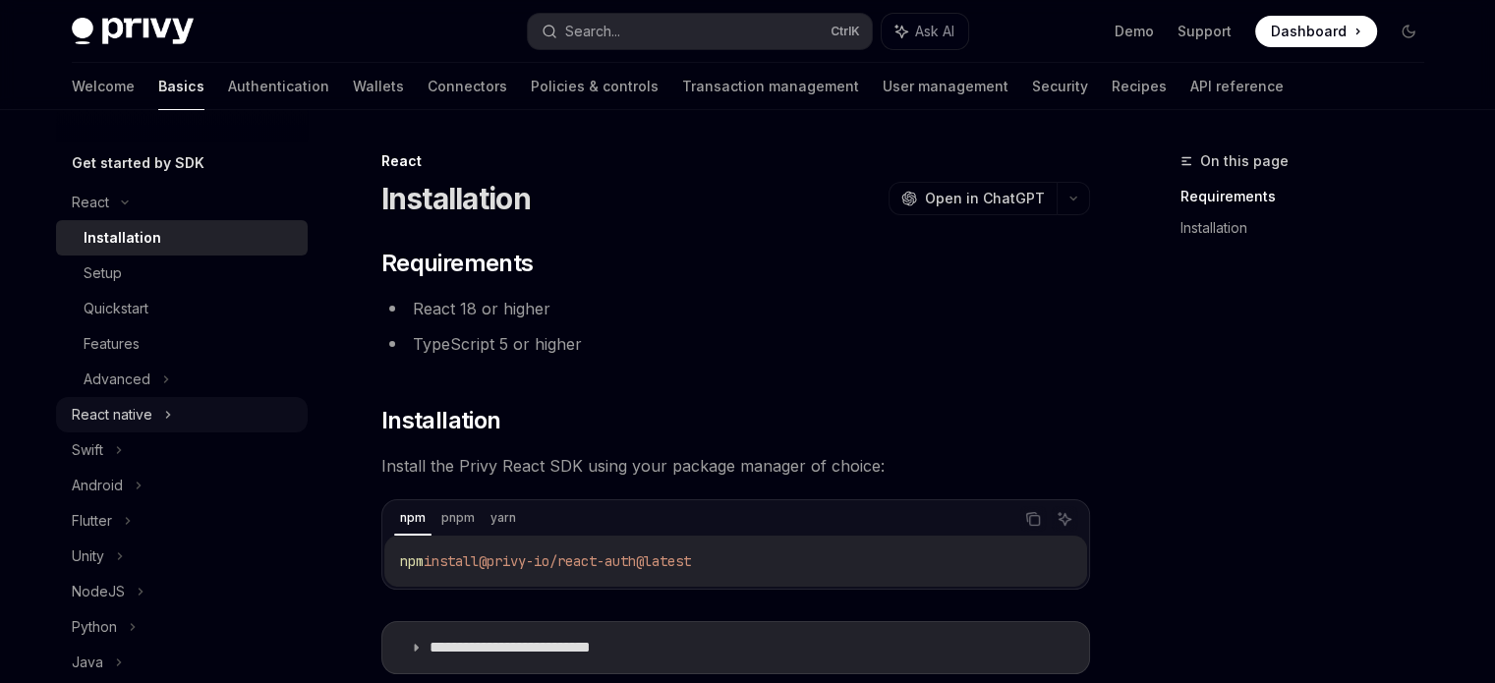
click at [188, 408] on div "React native" at bounding box center [182, 414] width 252 height 35
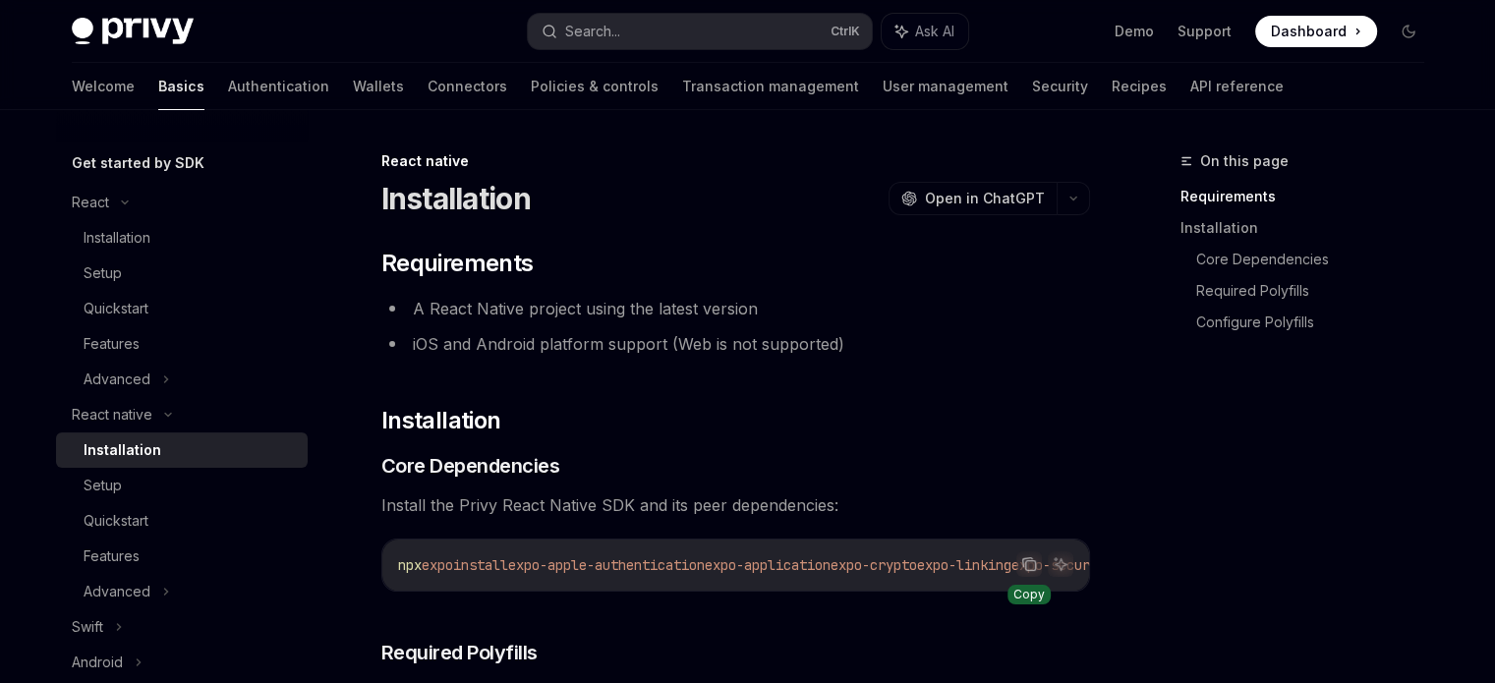
click at [1029, 561] on icon "Copy the contents from the code block" at bounding box center [1030, 564] width 16 height 16
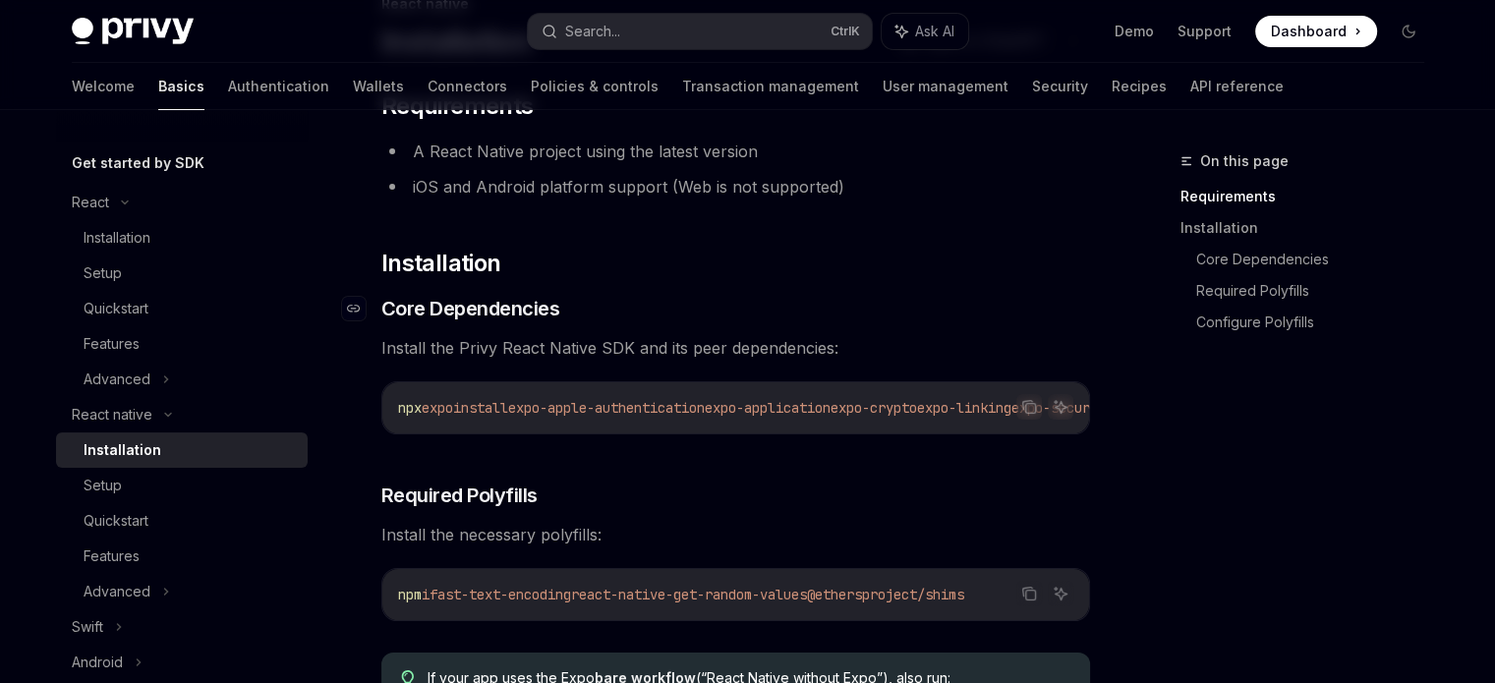
scroll to position [197, 0]
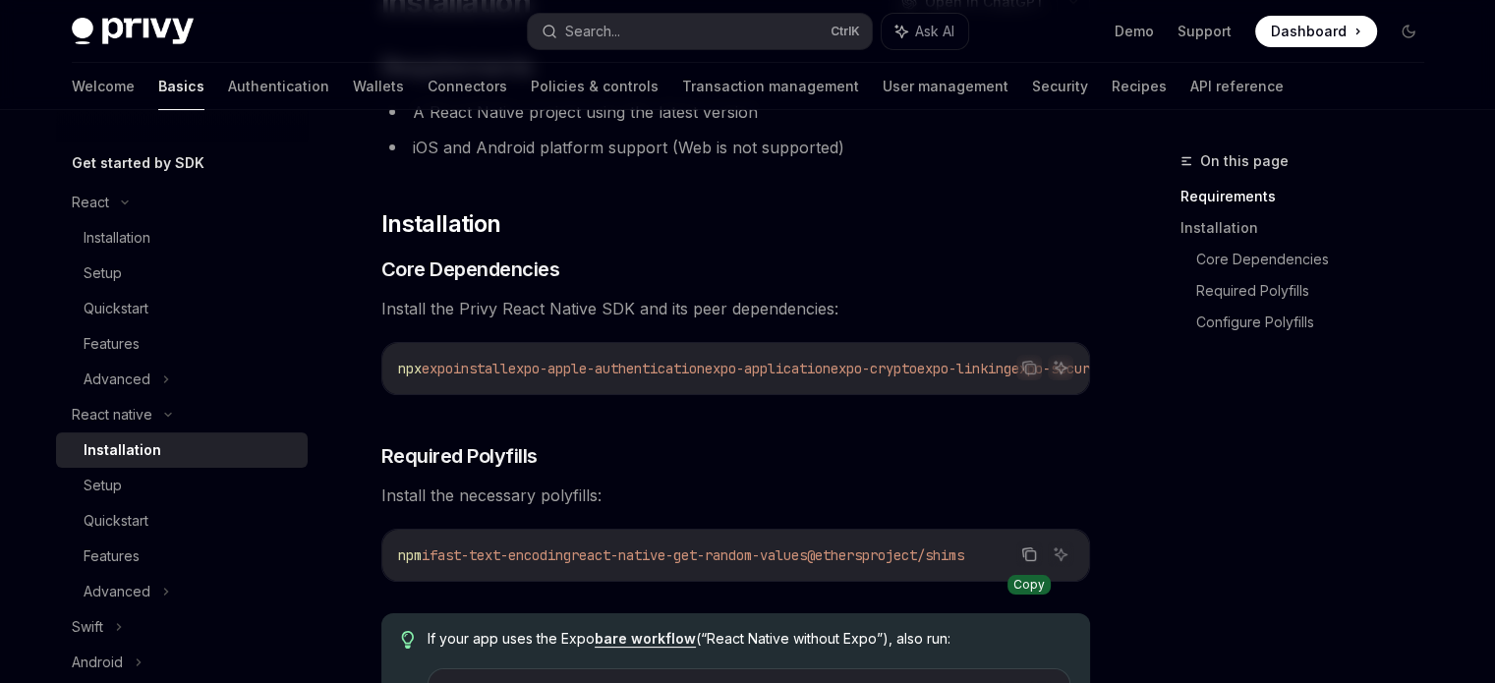
click at [1019, 558] on button "Copy the contents from the code block" at bounding box center [1030, 555] width 26 height 26
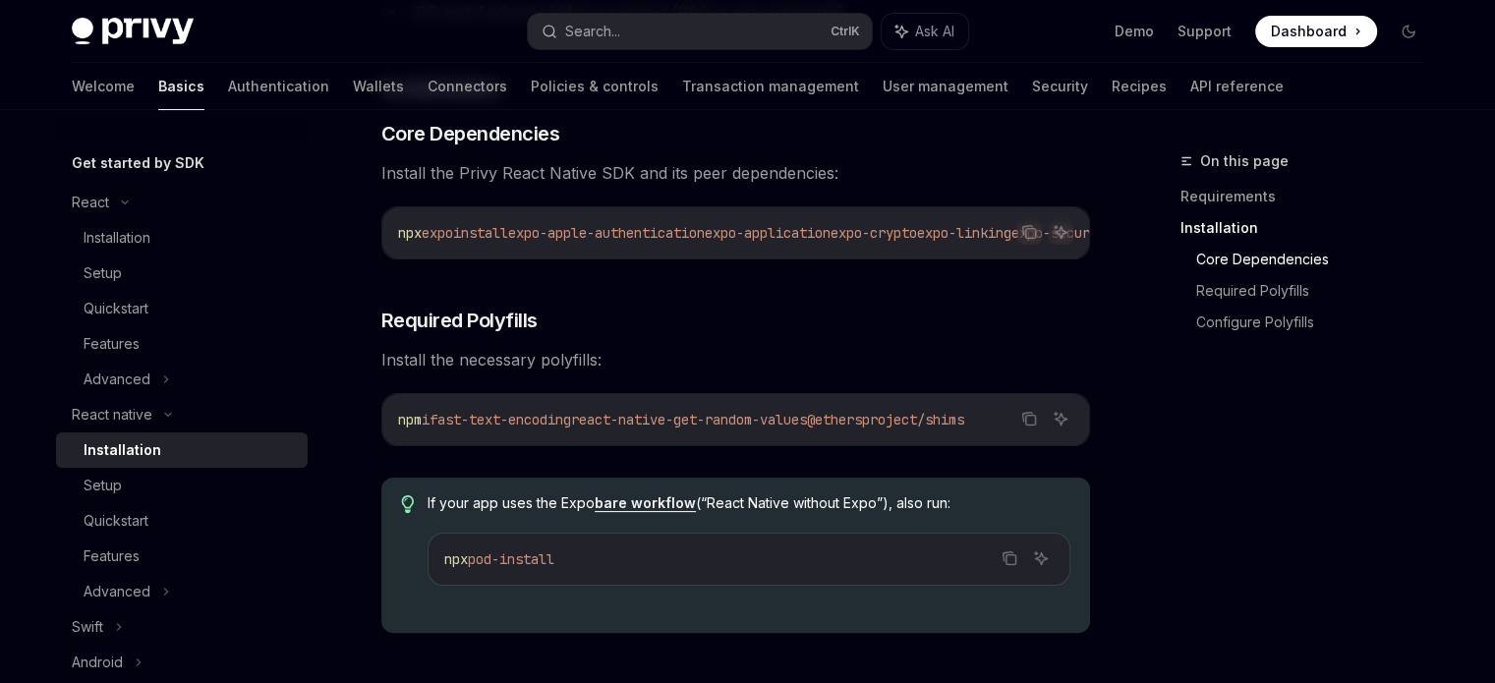
scroll to position [590, 0]
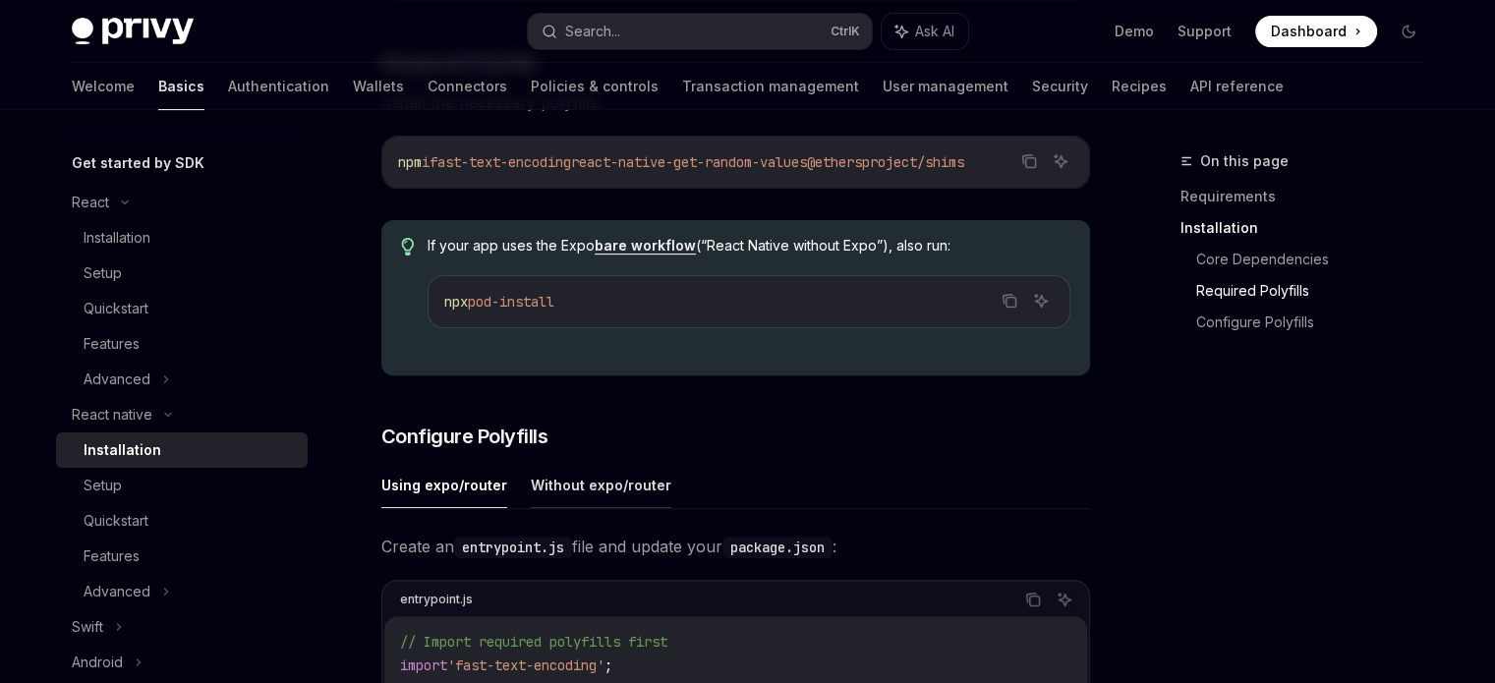
click at [625, 493] on button "Without expo/router" at bounding box center [601, 485] width 141 height 46
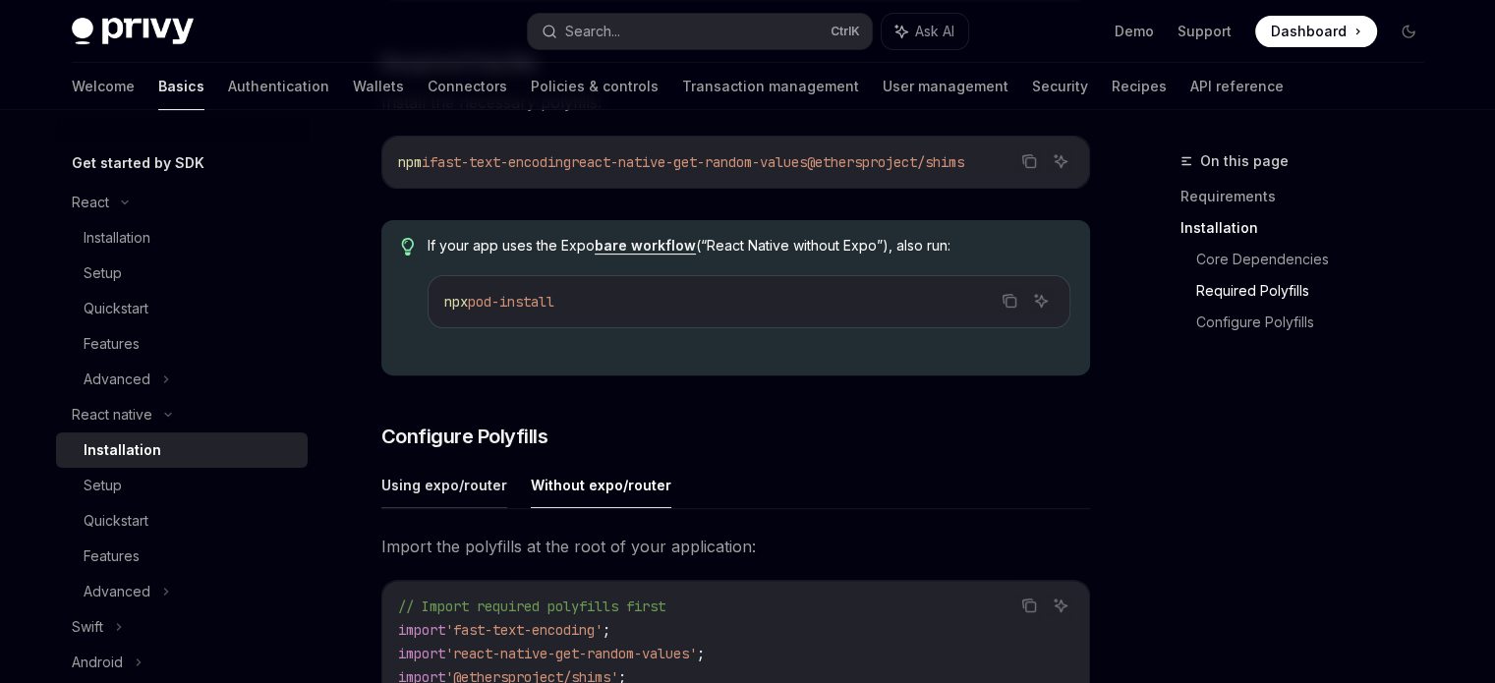
click at [420, 494] on button "Using expo/router" at bounding box center [444, 485] width 126 height 46
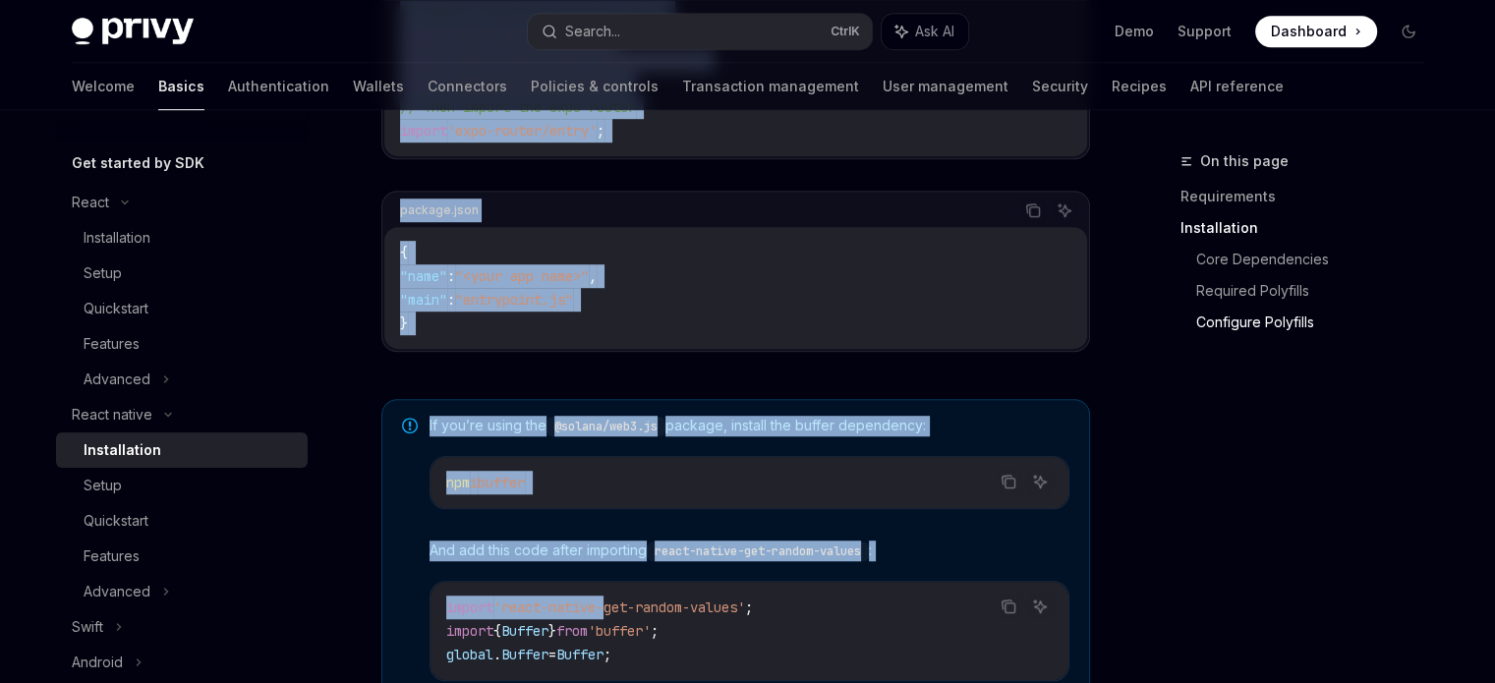
scroll to position [1278, 0]
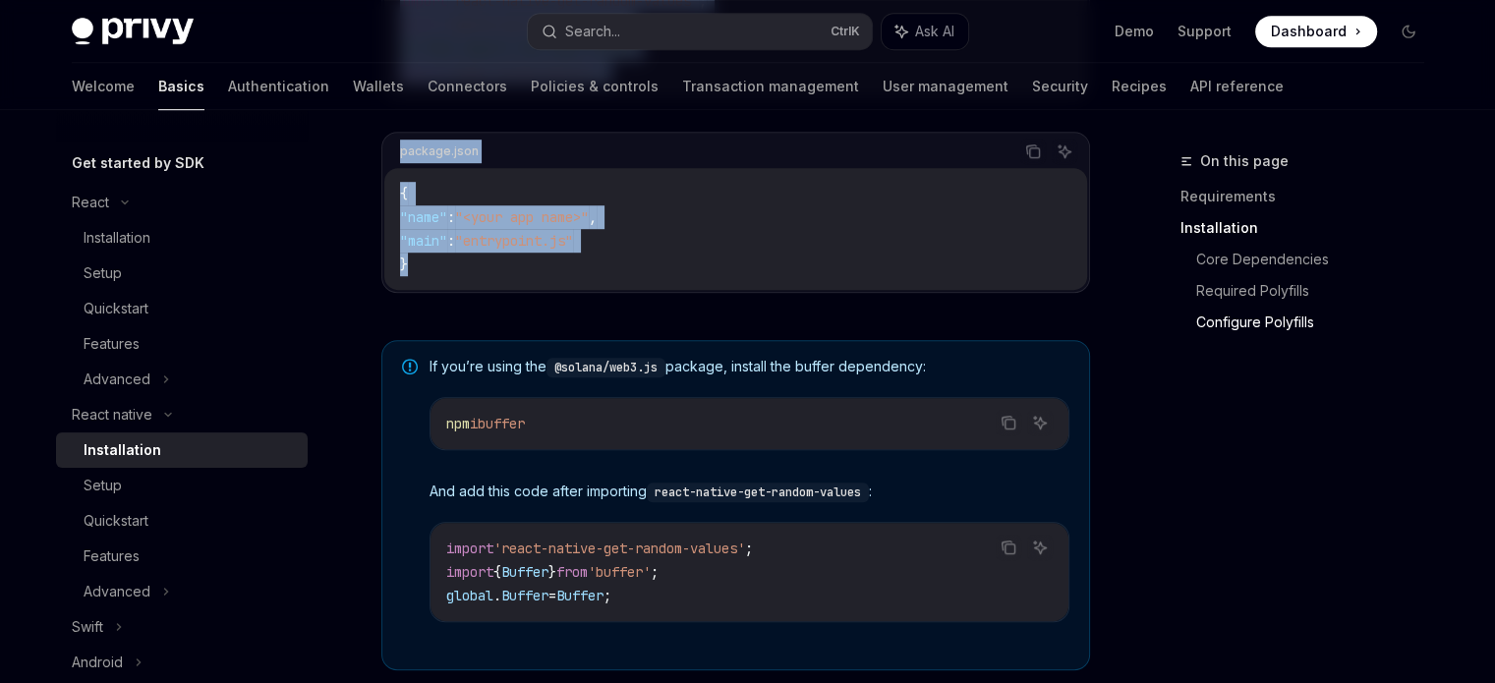
drag, startPoint x: 385, startPoint y: 191, endPoint x: 633, endPoint y: 298, distance: 269.9
copy div "loremipsumd SitaME Cons ad ElitSED DoeiUS Temp in UtlaBOR ​ Etdoloremagn A Enim…"
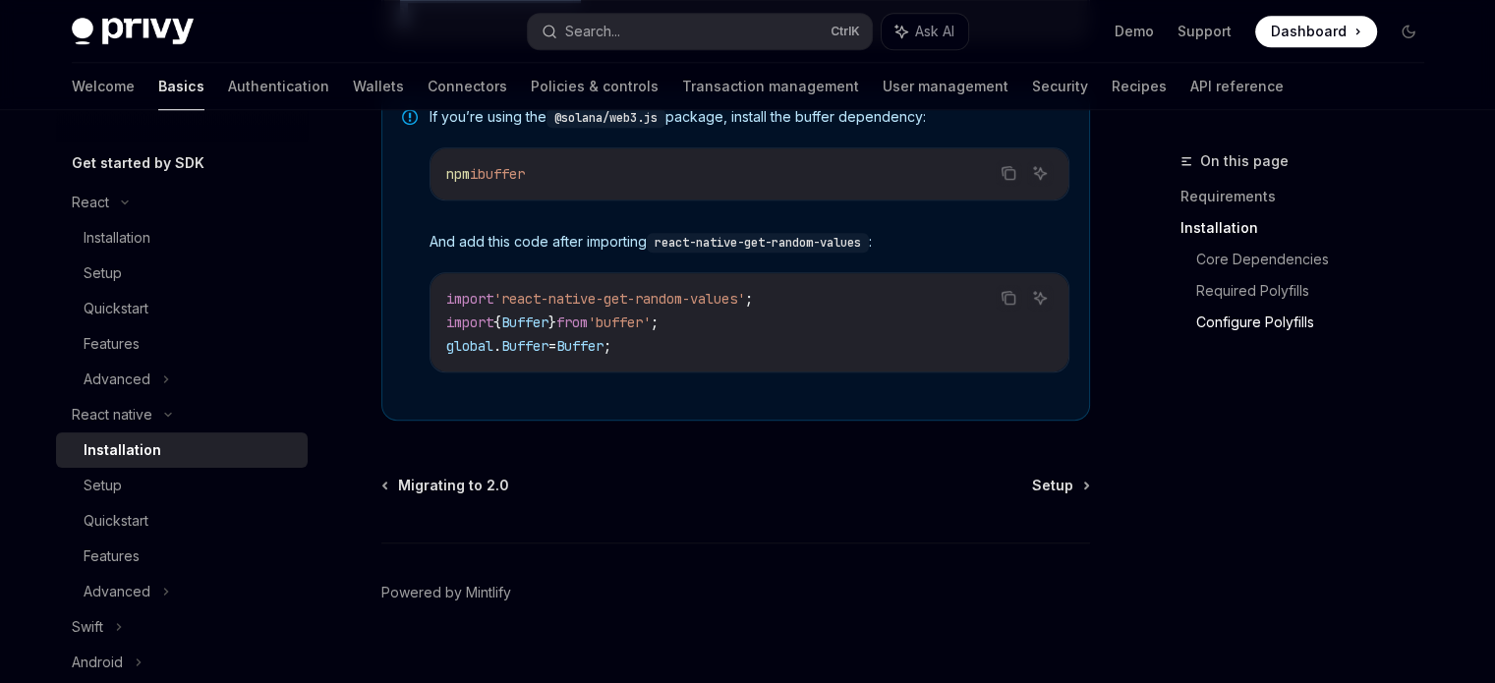
scroll to position [1560, 0]
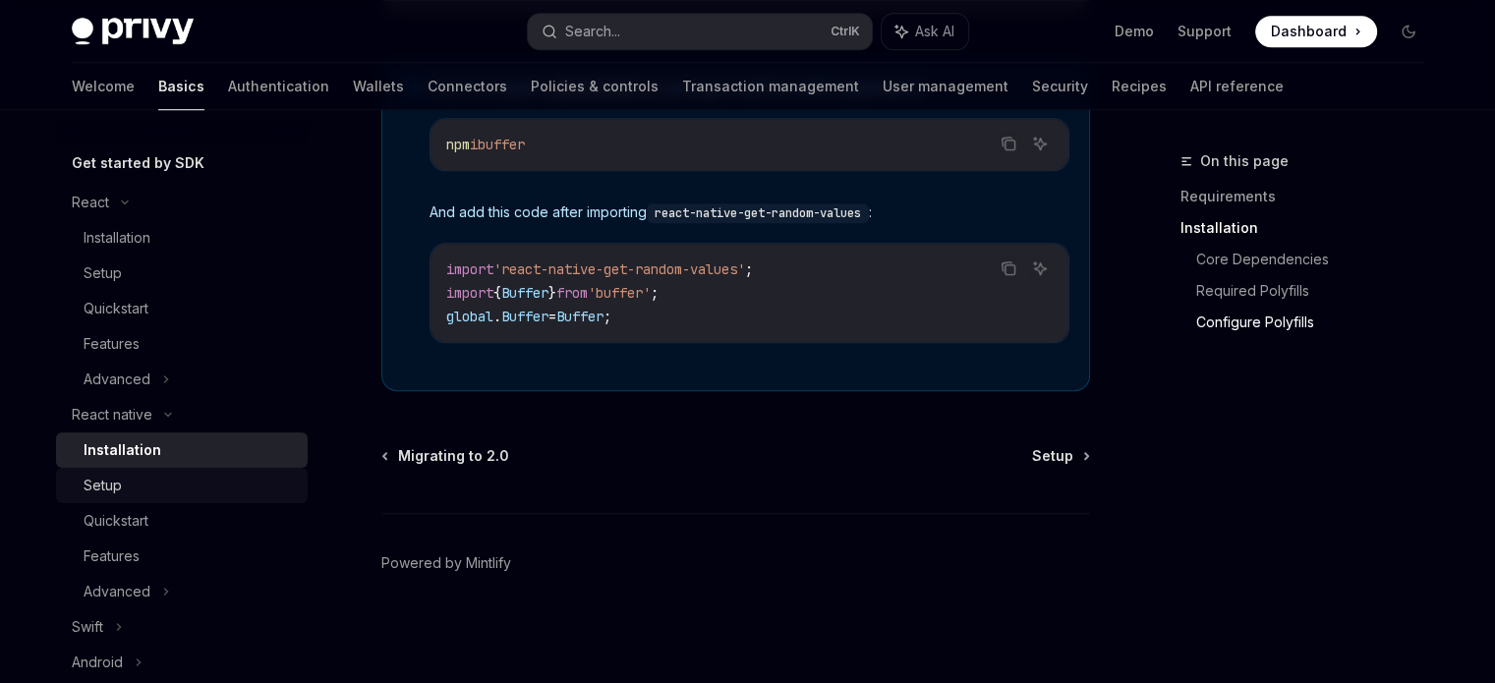
click at [137, 496] on div "Setup" at bounding box center [190, 486] width 212 height 24
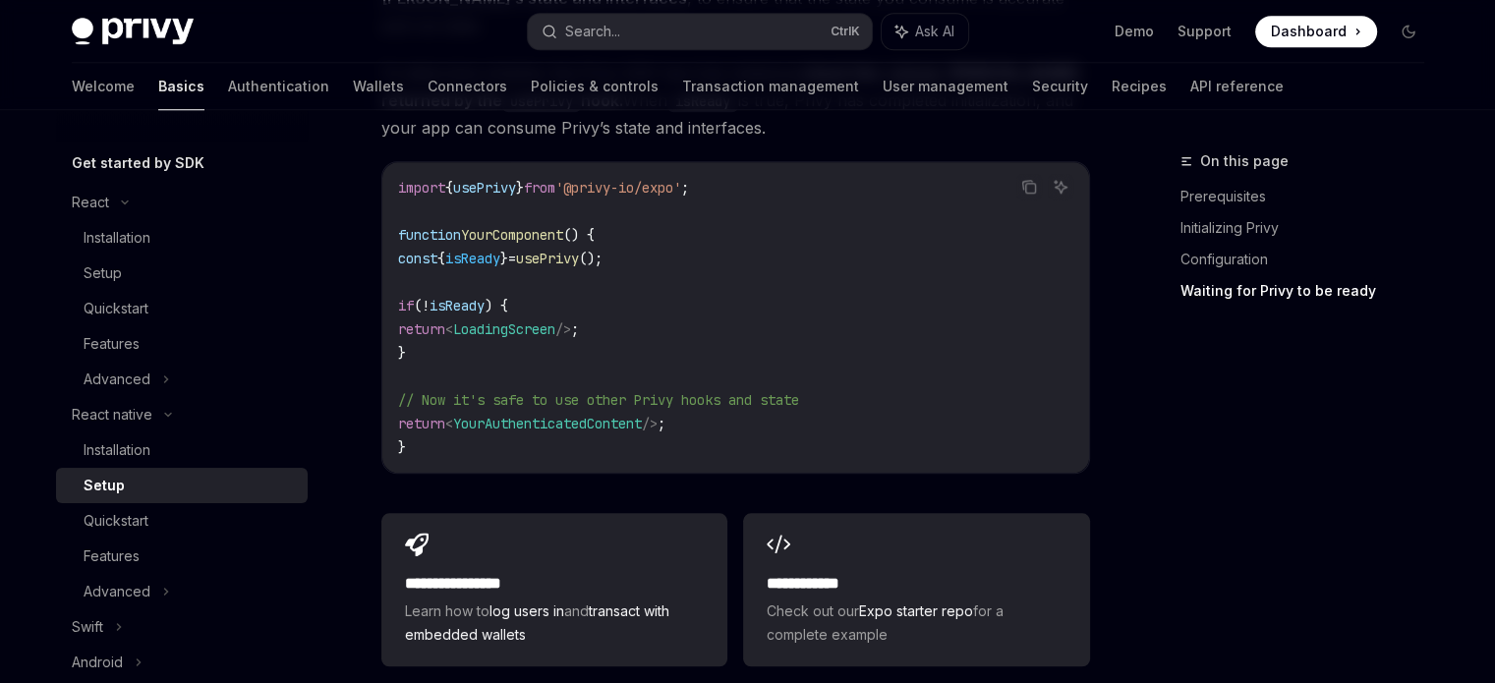
scroll to position [1770, 0]
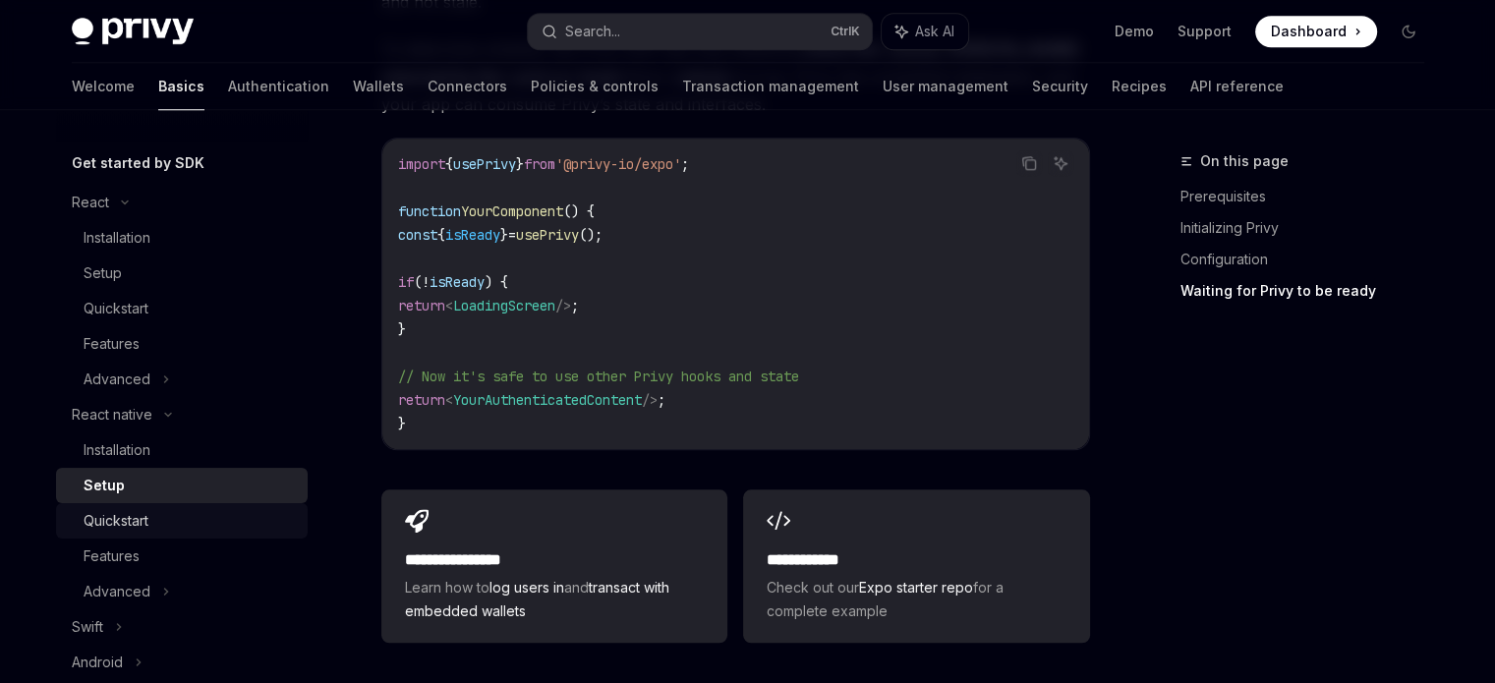
click at [189, 523] on div "Quickstart" at bounding box center [190, 521] width 212 height 24
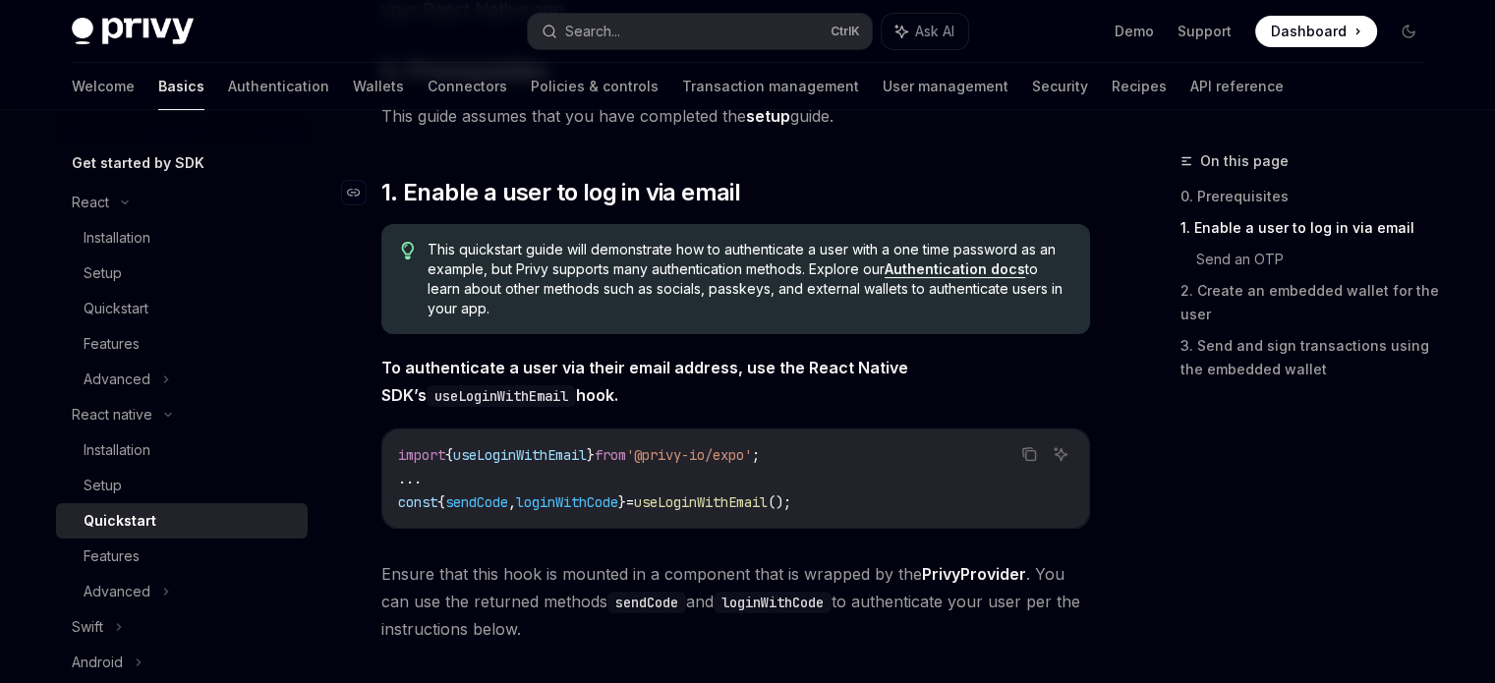
scroll to position [295, 0]
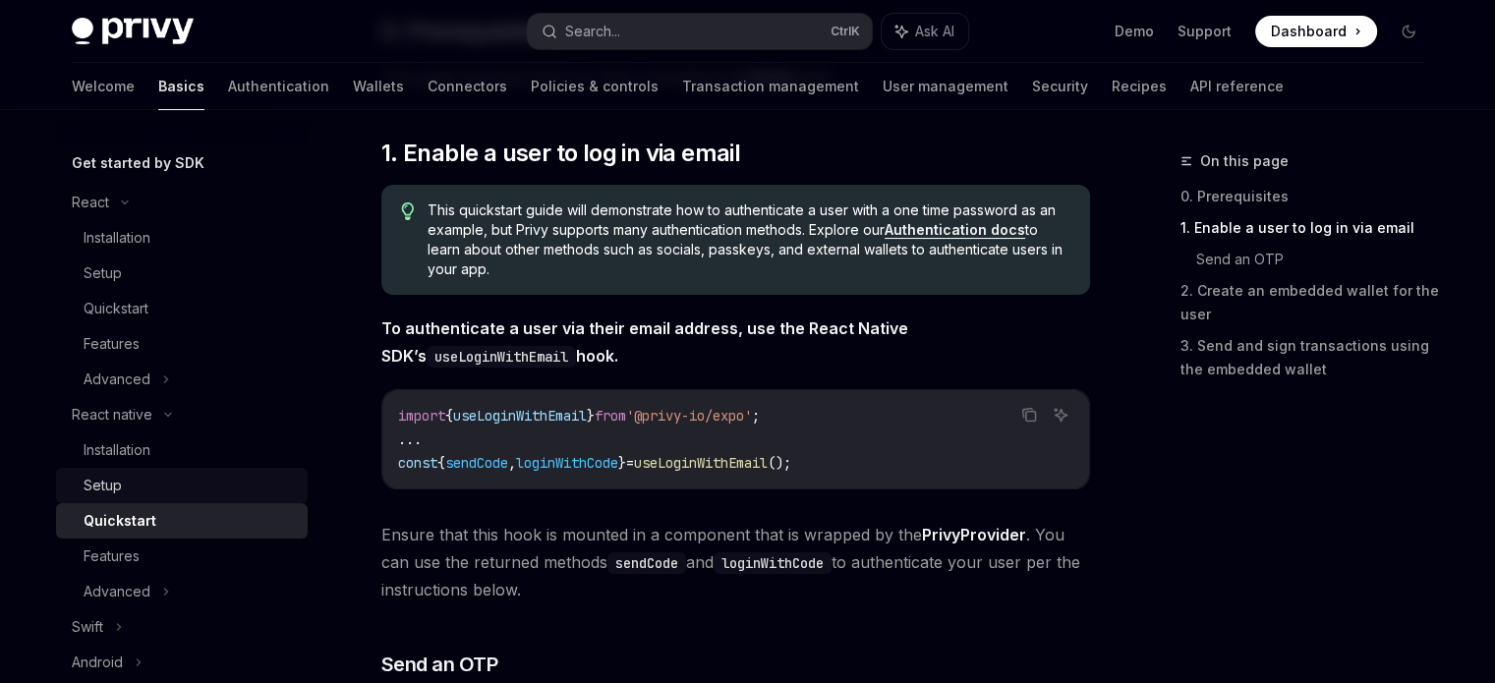
click at [125, 484] on div "Setup" at bounding box center [190, 486] width 212 height 24
type textarea "*"
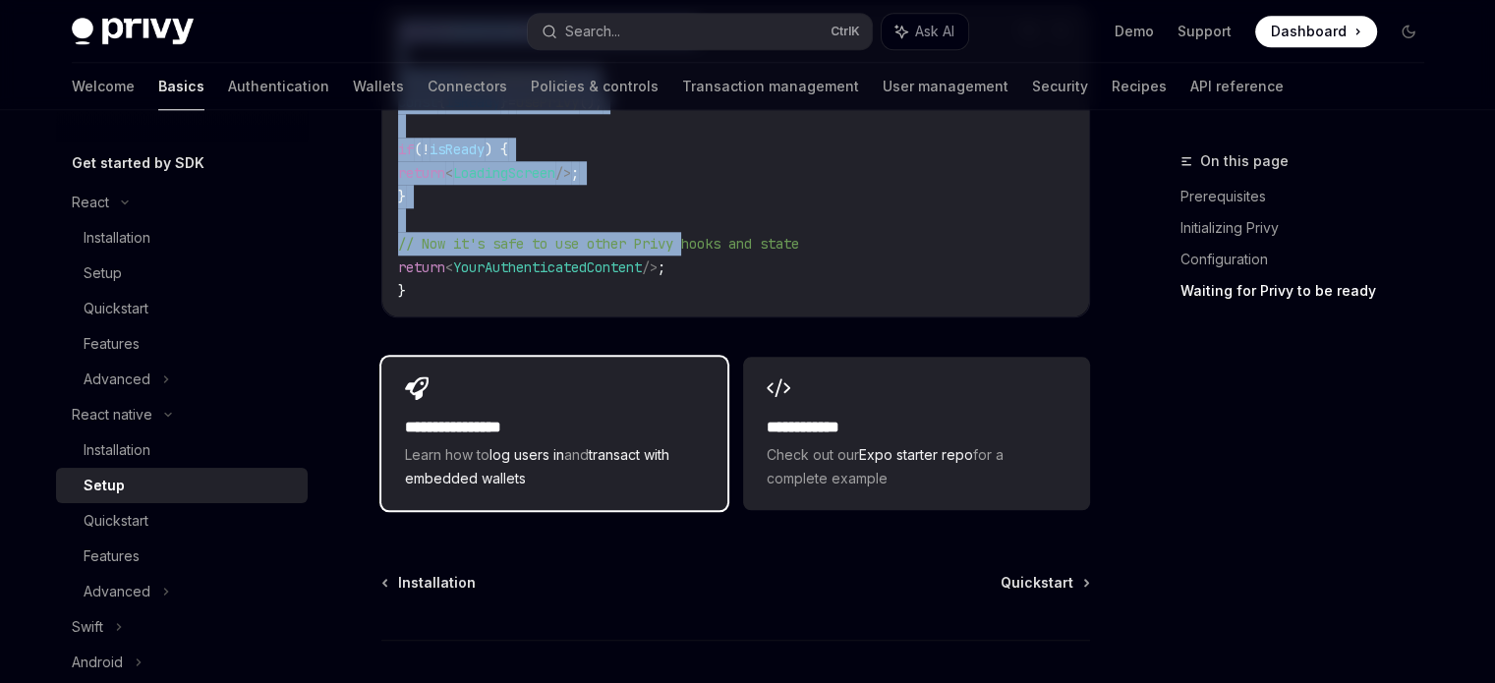
scroll to position [1810, 0]
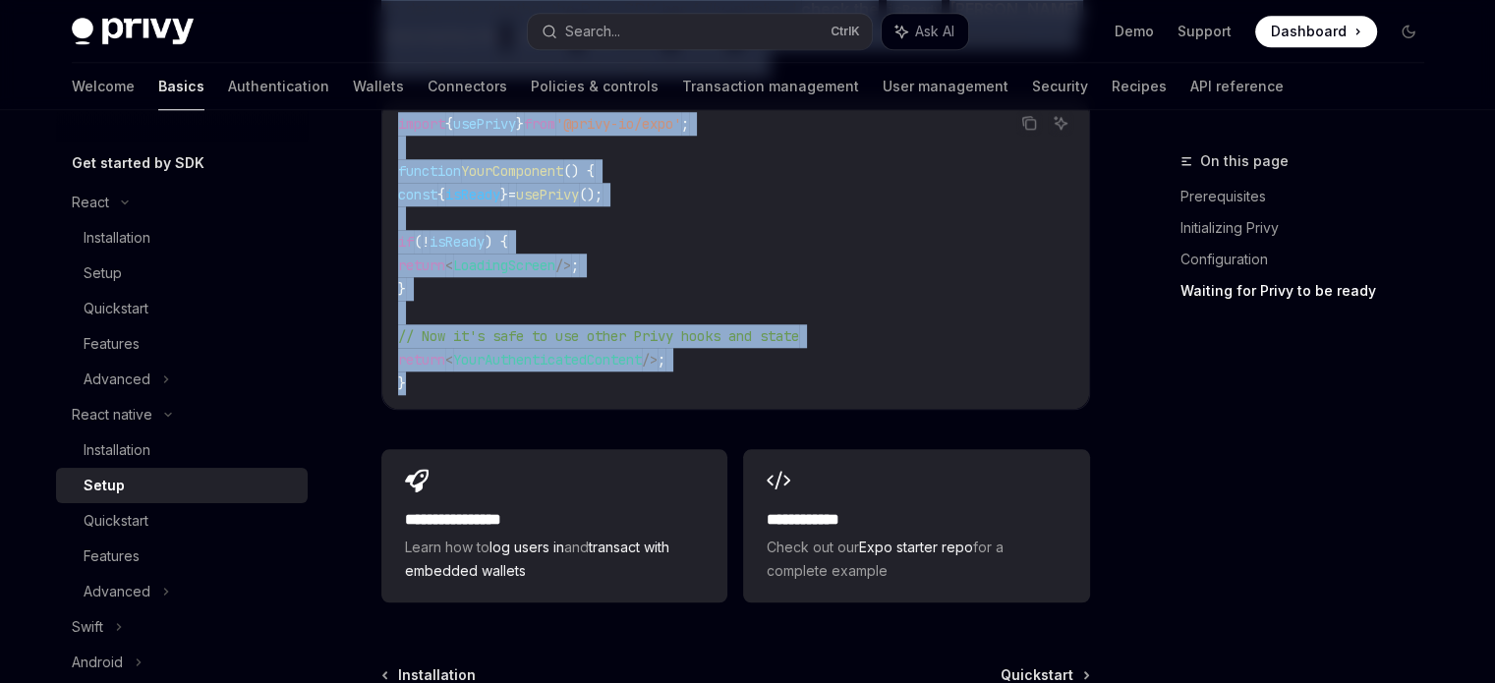
drag, startPoint x: 387, startPoint y: 187, endPoint x: 745, endPoint y: 373, distance: 403.2
copy div "Lorem IpsuMD Sita co AdipISC ElitSE Doei te InciDID ​ Utlaboreetdol Magnaa eni …"
